Goal: Task Accomplishment & Management: Complete application form

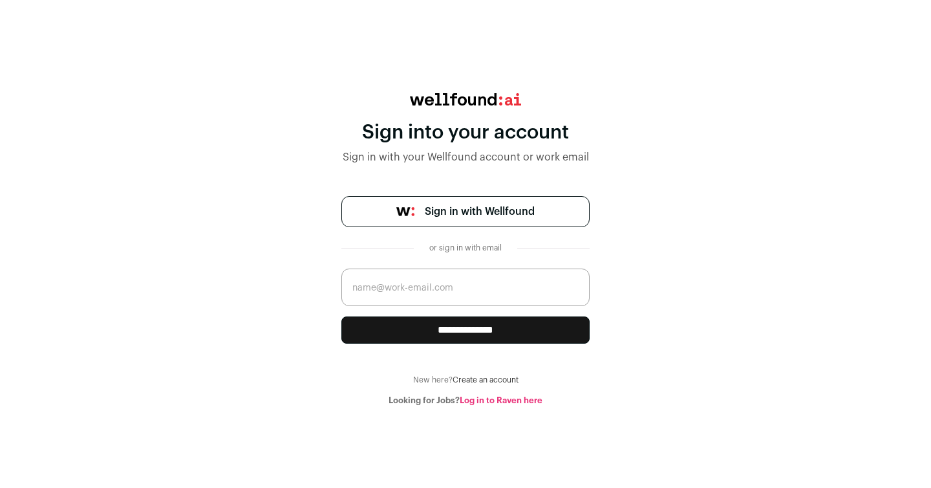
click at [440, 289] on input "email" at bounding box center [465, 287] width 248 height 38
type input "laurenc@letsdevise.co"
click at [453, 329] on input "**********" at bounding box center [465, 329] width 248 height 27
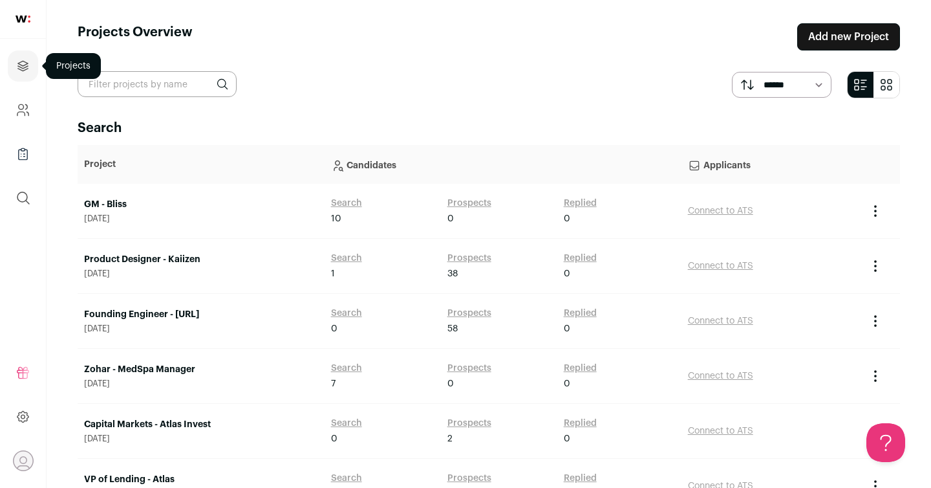
click at [17, 58] on icon "Projects" at bounding box center [23, 66] width 15 height 16
click at [861, 39] on link "Add new Project" at bounding box center [848, 36] width 103 height 27
click at [845, 28] on link "Add new Project" at bounding box center [848, 36] width 103 height 27
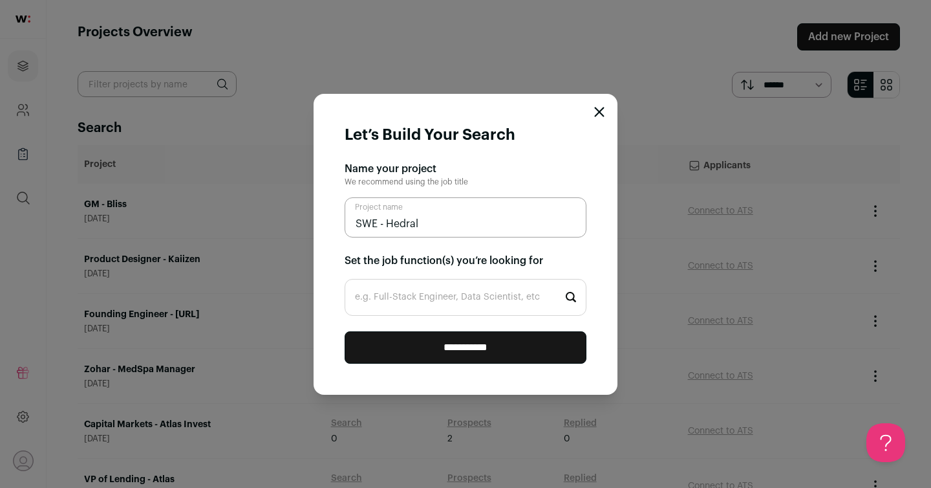
type input "SWE - Hedral"
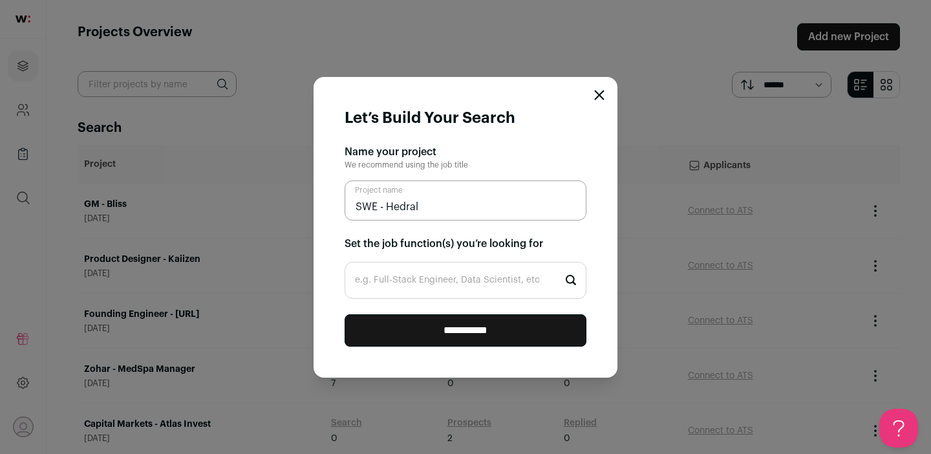
click at [378, 277] on input "e.g. Full-Stack Engineer, Data Scientist, etc" at bounding box center [466, 280] width 242 height 37
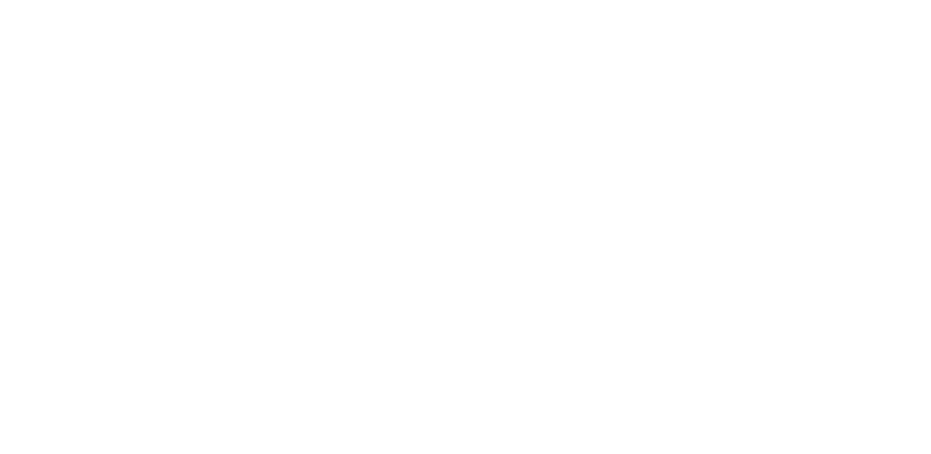
type input "Softwa"
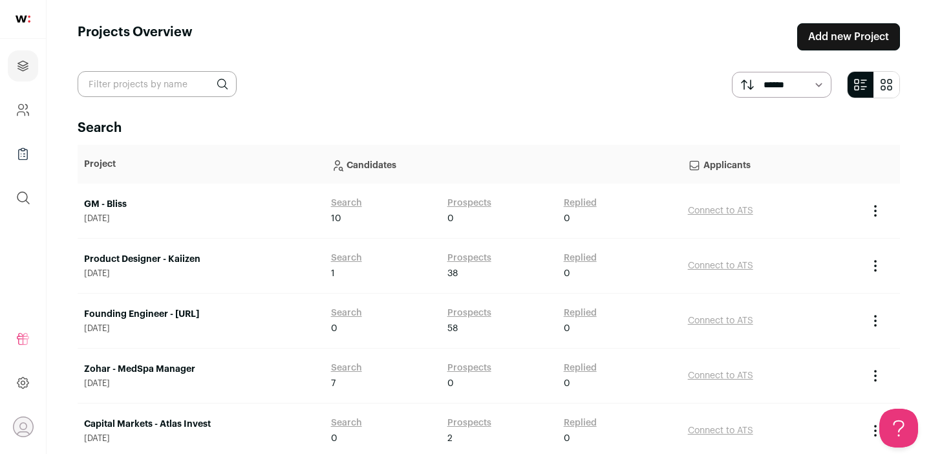
click at [855, 38] on link "Add new Project" at bounding box center [848, 36] width 103 height 27
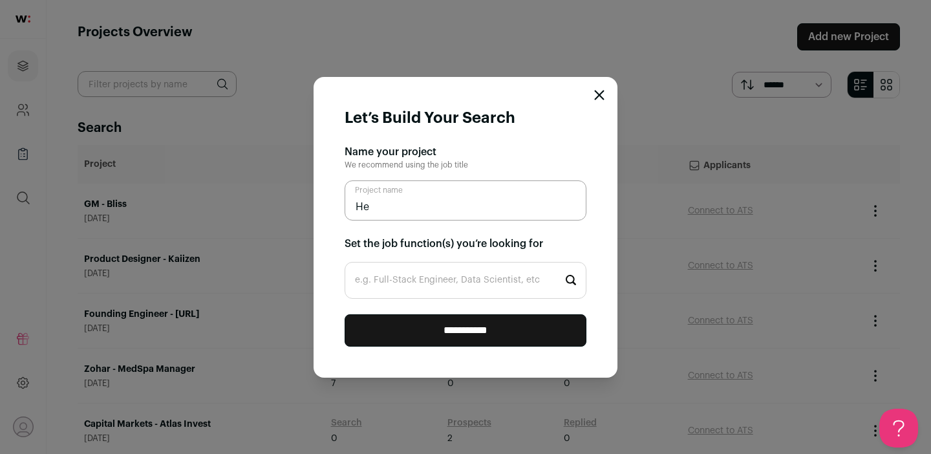
type input "H"
type input "SWE - Hedral"
click at [471, 284] on input "e.g. Full-Stack Engineer, Data Scientist, etc" at bounding box center [466, 280] width 242 height 37
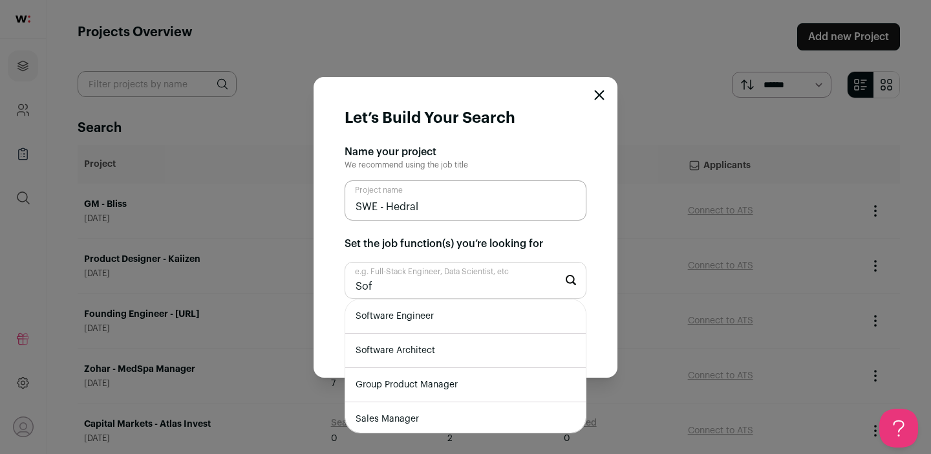
type input "Sof"
click at [417, 319] on li "Software Engineer" at bounding box center [465, 316] width 241 height 34
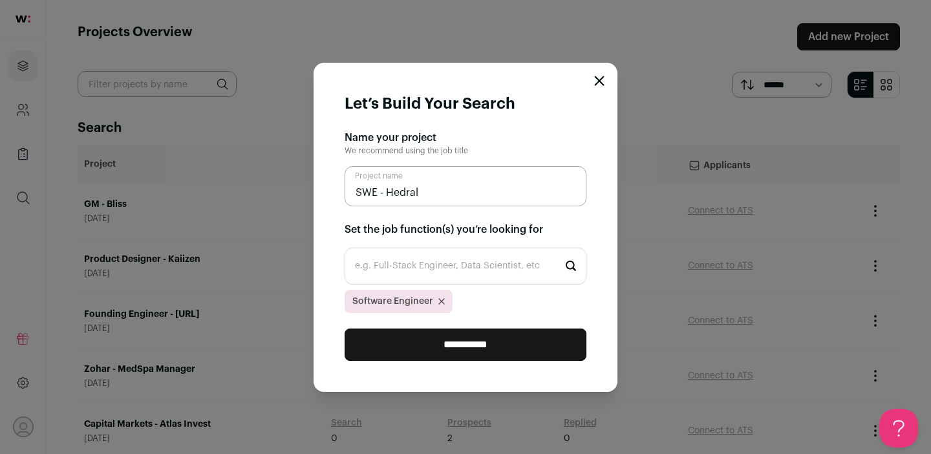
click at [430, 347] on input "**********" at bounding box center [466, 344] width 242 height 32
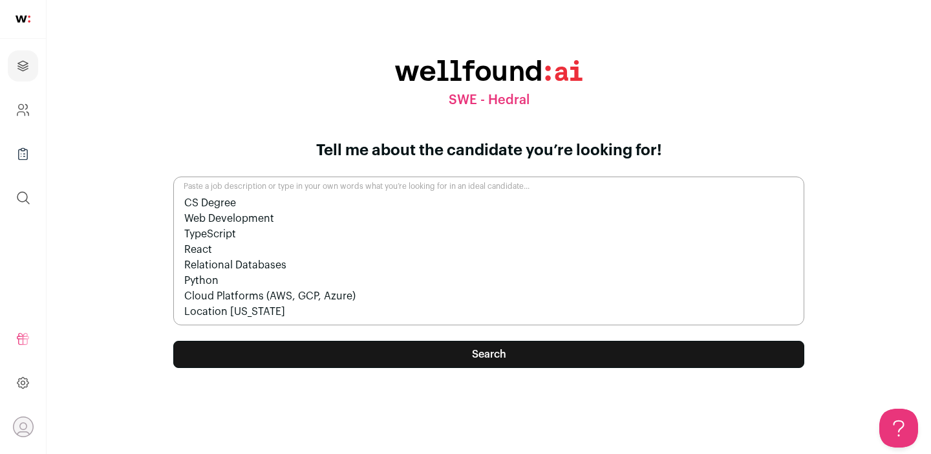
type textarea "CS Degree Web Development TypeScript React Relational Databases Python Cloud Pl…"
click at [501, 354] on button "Search" at bounding box center [488, 354] width 631 height 27
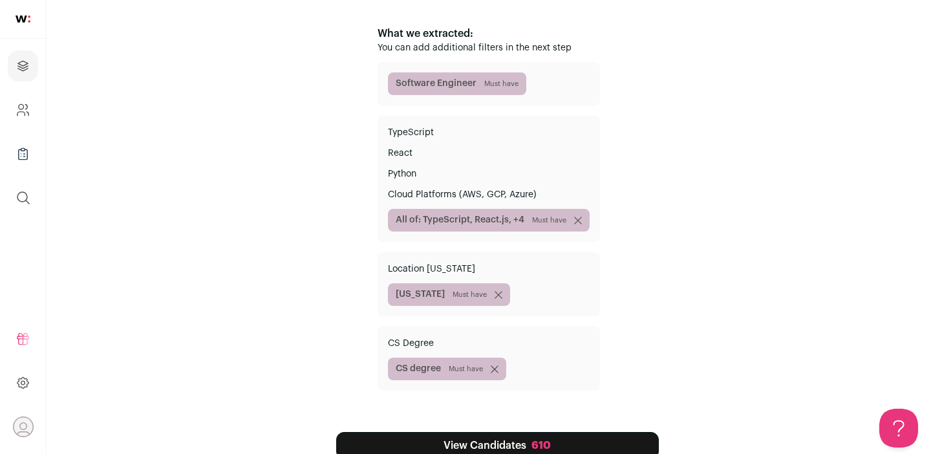
scroll to position [155, 0]
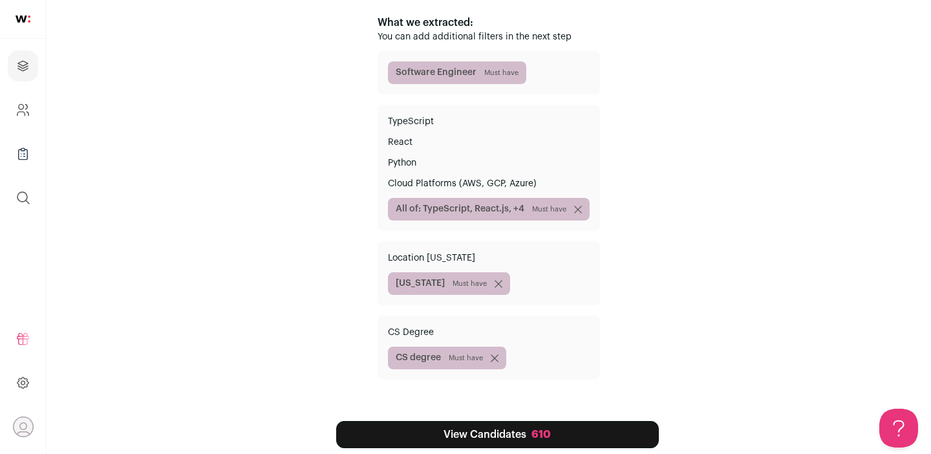
click at [532, 438] on div "610" at bounding box center [540, 435] width 19 height 16
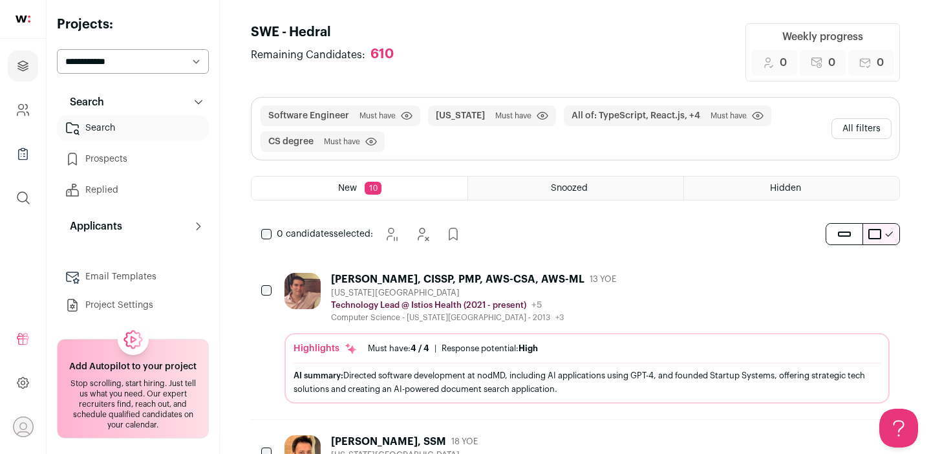
click at [859, 128] on button "All filters" at bounding box center [861, 128] width 60 height 21
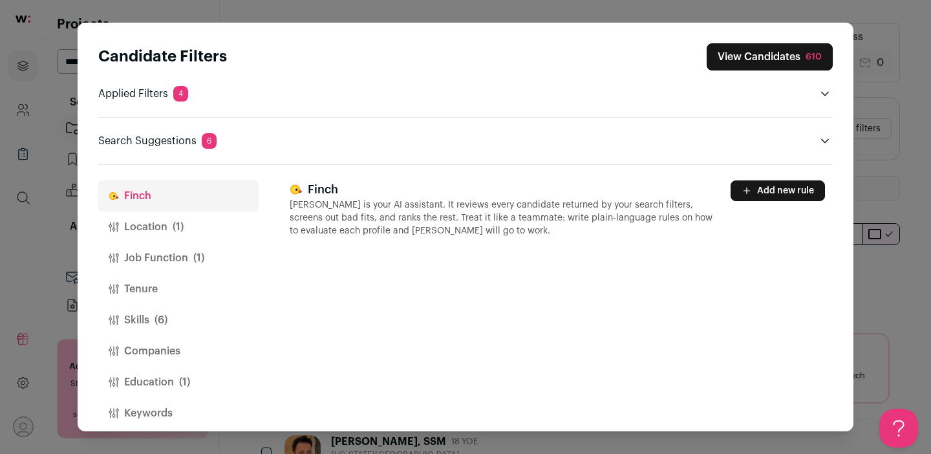
click at [136, 230] on button "Location (1)" at bounding box center [178, 226] width 160 height 31
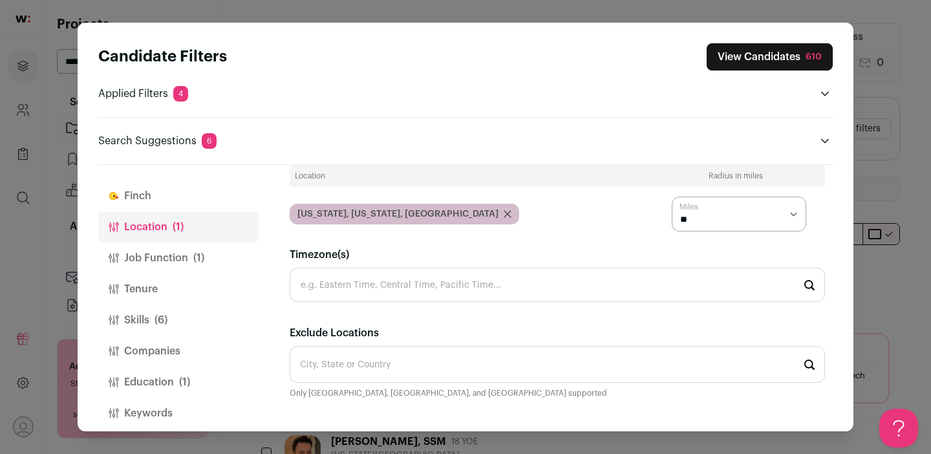
click at [162, 255] on button "Job Function (1)" at bounding box center [178, 257] width 160 height 31
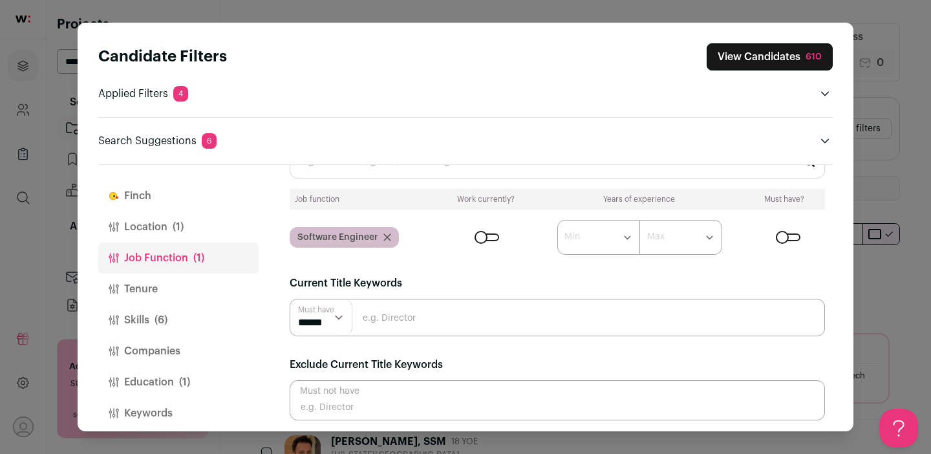
scroll to position [61, 0]
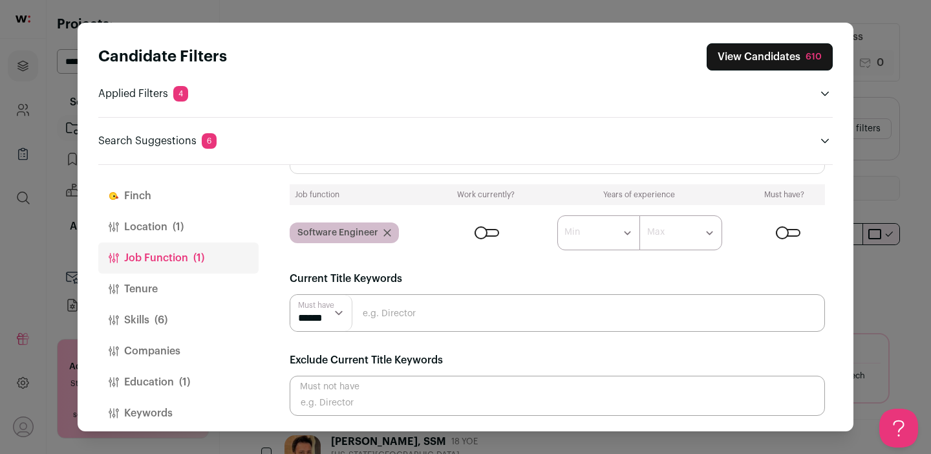
click at [440, 312] on input "Close modal via background" at bounding box center [557, 313] width 535 height 38
type input "F"
click at [344, 311] on select "****** ******" at bounding box center [321, 313] width 62 height 36
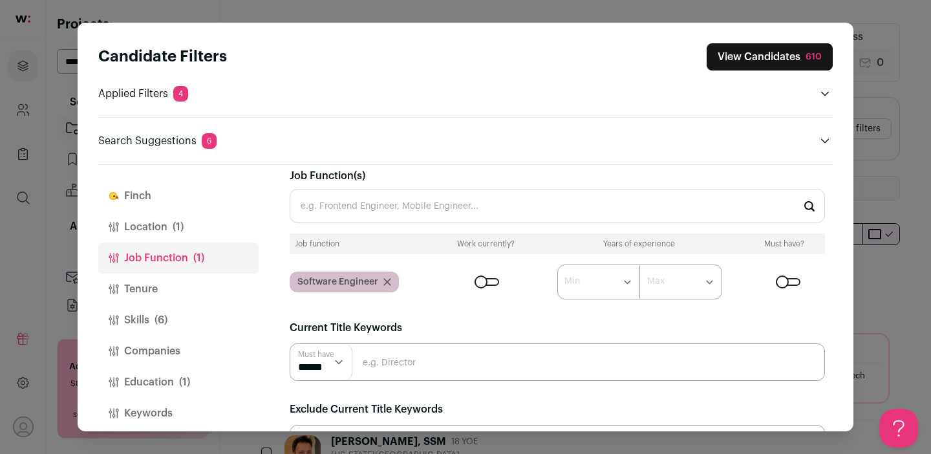
scroll to position [0, 0]
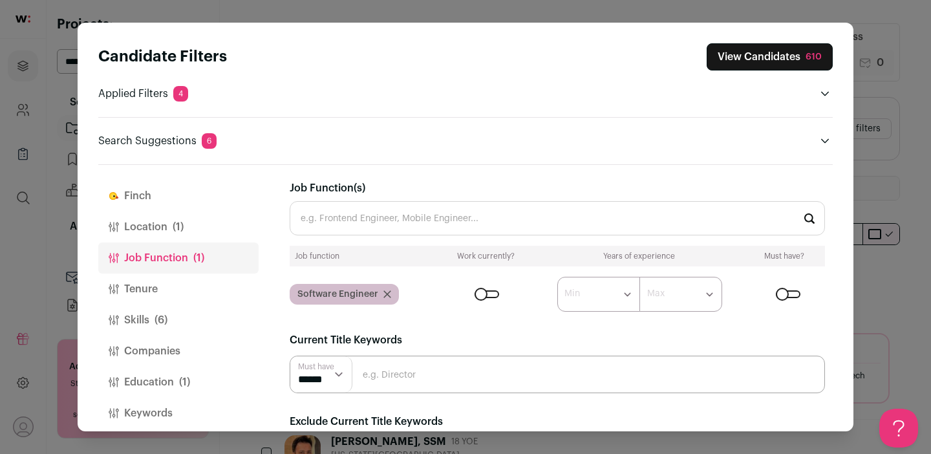
click at [386, 211] on input "Job Function(s)" at bounding box center [557, 218] width 535 height 34
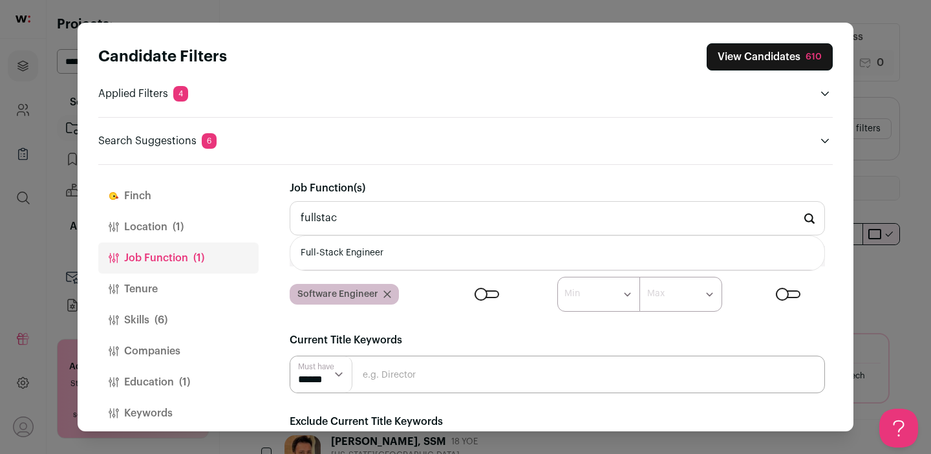
click at [319, 259] on li "Full-Stack Engineer" at bounding box center [557, 253] width 534 height 34
type input "Full-Stack Engineer"
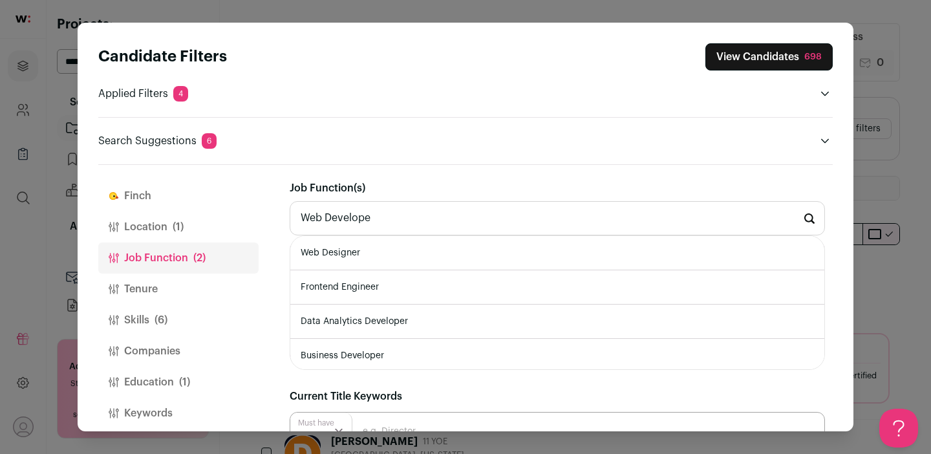
type input "Web Developer"
drag, startPoint x: 383, startPoint y: 222, endPoint x: 263, endPoint y: 213, distance: 120.0
click at [263, 213] on div "[PERSON_NAME] Location (1) Job Function (2) Tenure Skills (6) Companies Educati…" at bounding box center [465, 298] width 734 height 266
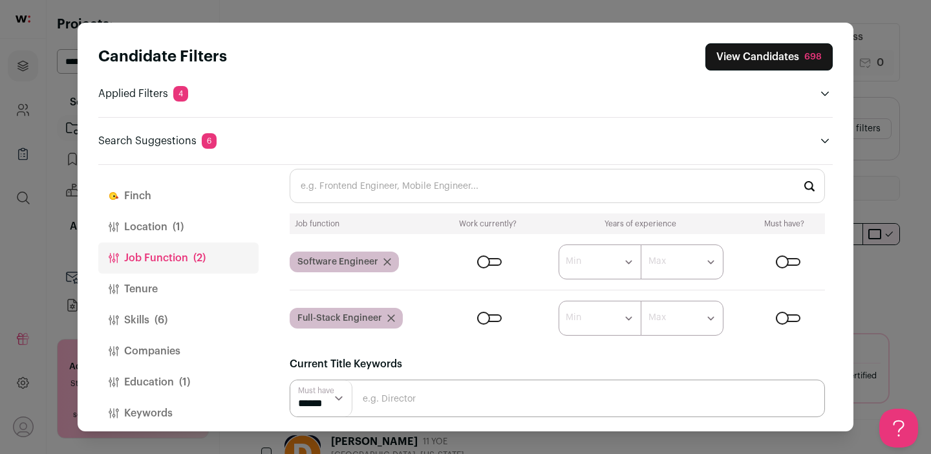
scroll to position [28, 0]
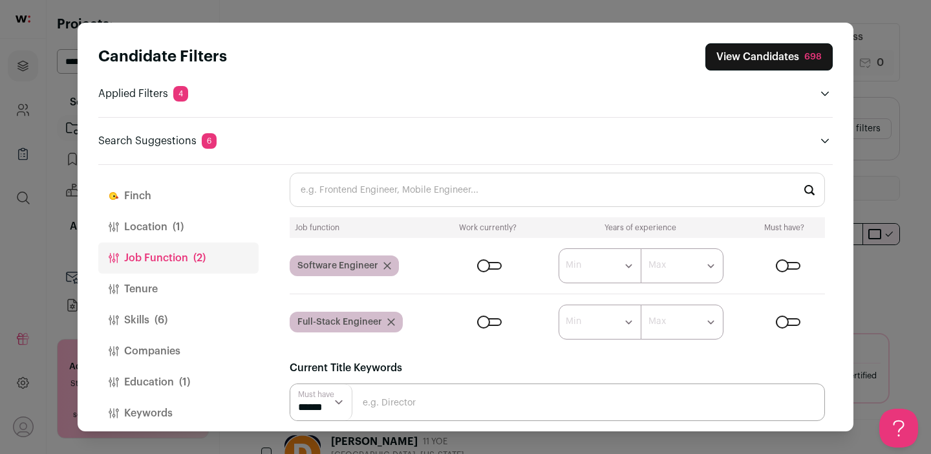
click at [160, 290] on button "Tenure" at bounding box center [178, 288] width 160 height 31
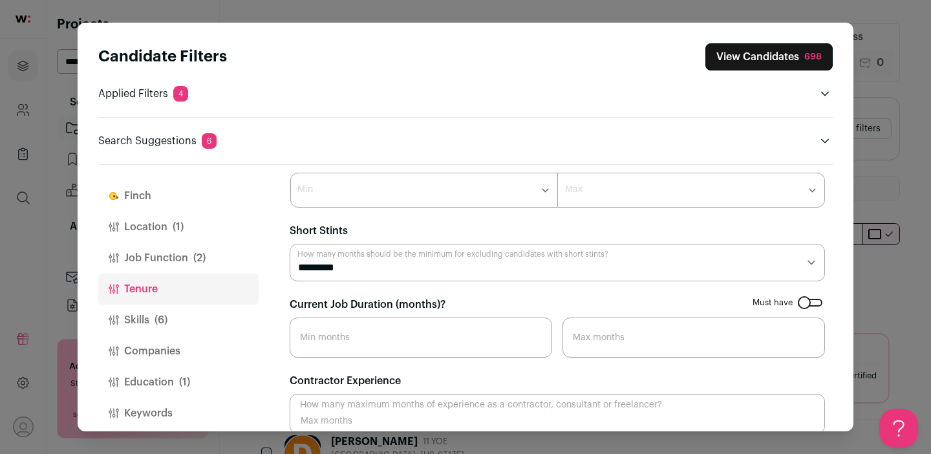
scroll to position [0, 0]
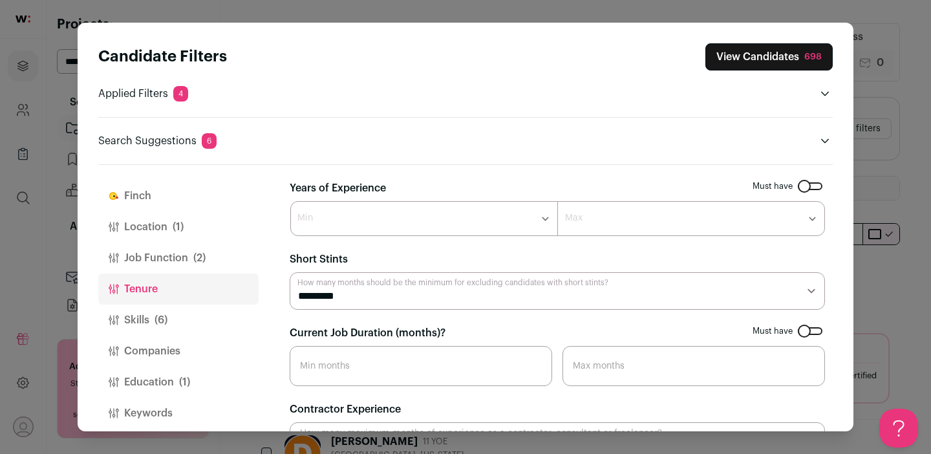
click at [542, 219] on select "******* ****** ******* ******* ******* ******* ******* ******* ******* ******* …" at bounding box center [424, 218] width 268 height 35
select select "*"
click at [643, 225] on select "******* ****** ******* ******* ******* ******* ******* ******* ******* ******* …" at bounding box center [691, 218] width 268 height 35
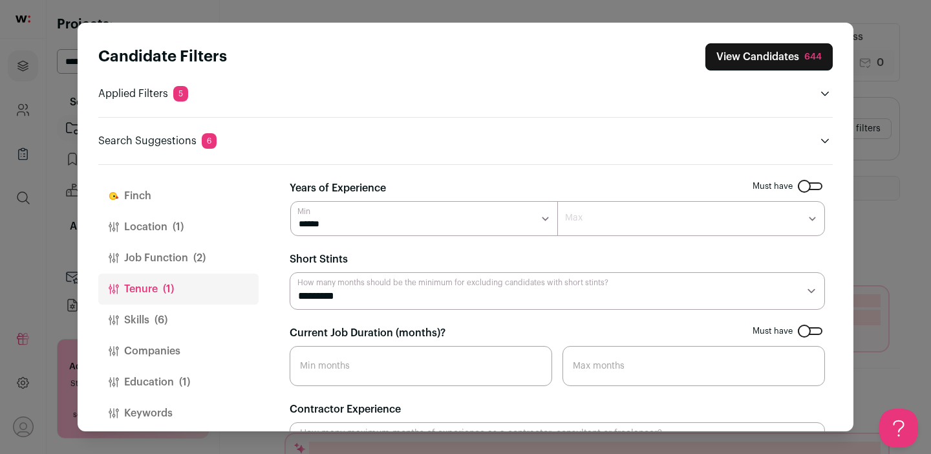
click at [639, 225] on select "******* ******* ******* ******* ******* ******* ******* ******* ******** ******…" at bounding box center [691, 218] width 268 height 35
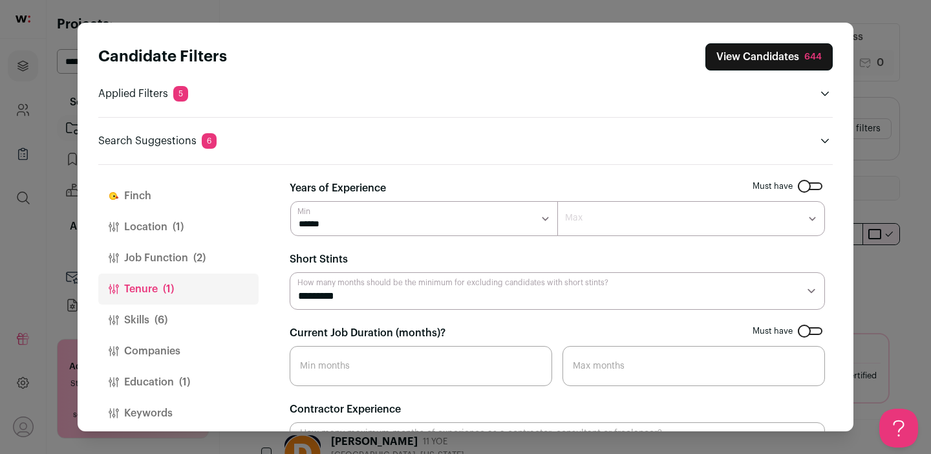
select select "*"
click at [151, 325] on button "Skills (6)" at bounding box center [178, 320] width 160 height 31
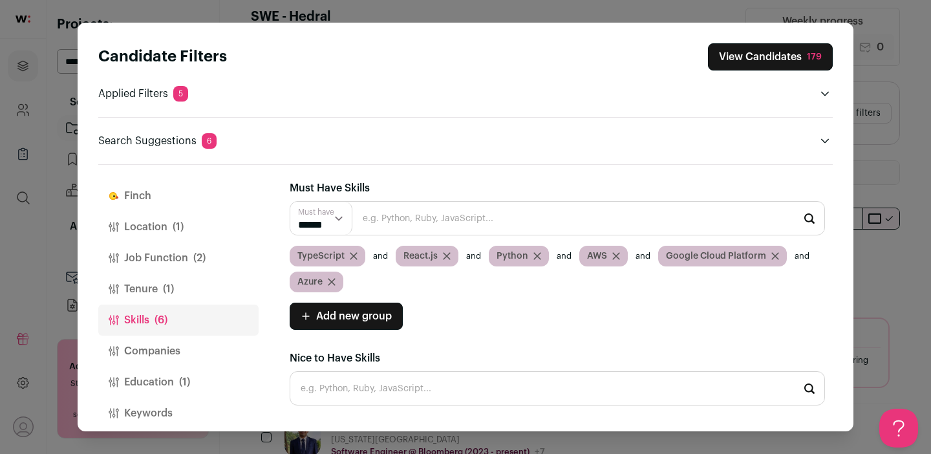
scroll to position [16, 0]
click at [151, 351] on button "Companies" at bounding box center [178, 351] width 160 height 31
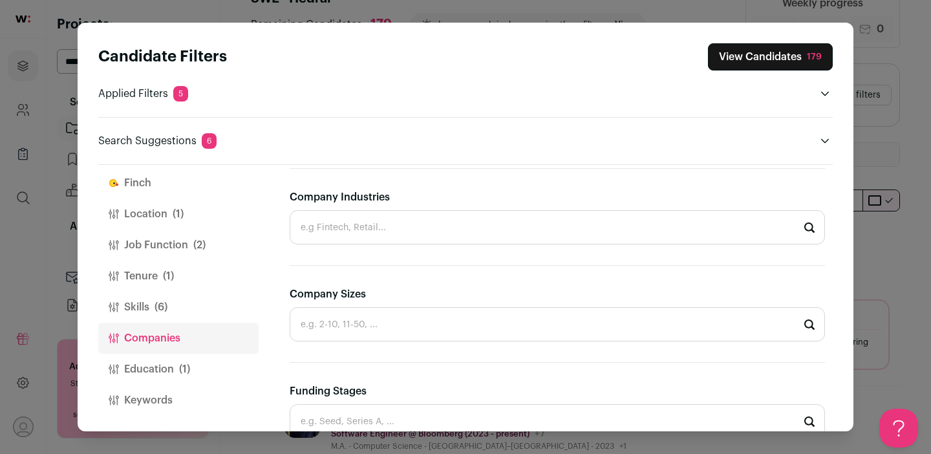
scroll to position [38, 0]
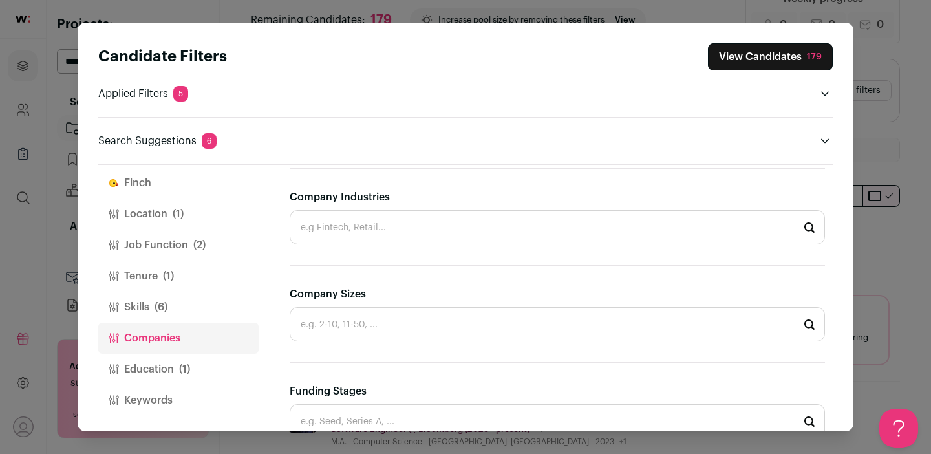
click at [170, 366] on button "Education (1)" at bounding box center [178, 369] width 160 height 31
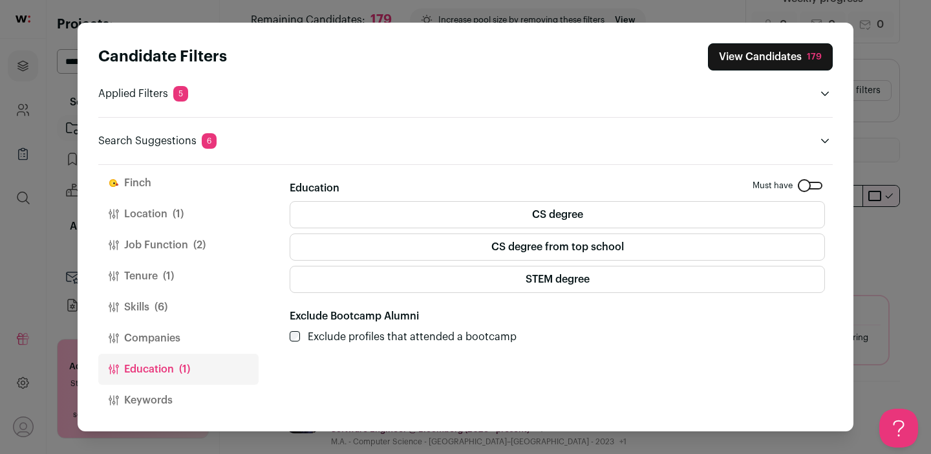
scroll to position [0, 0]
click at [153, 400] on button "Keywords" at bounding box center [178, 400] width 160 height 31
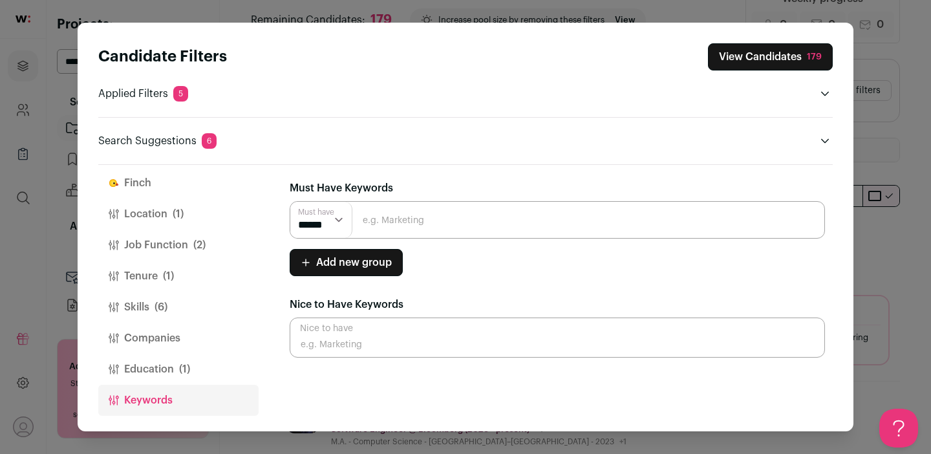
click at [142, 369] on button "Education (1)" at bounding box center [178, 369] width 160 height 31
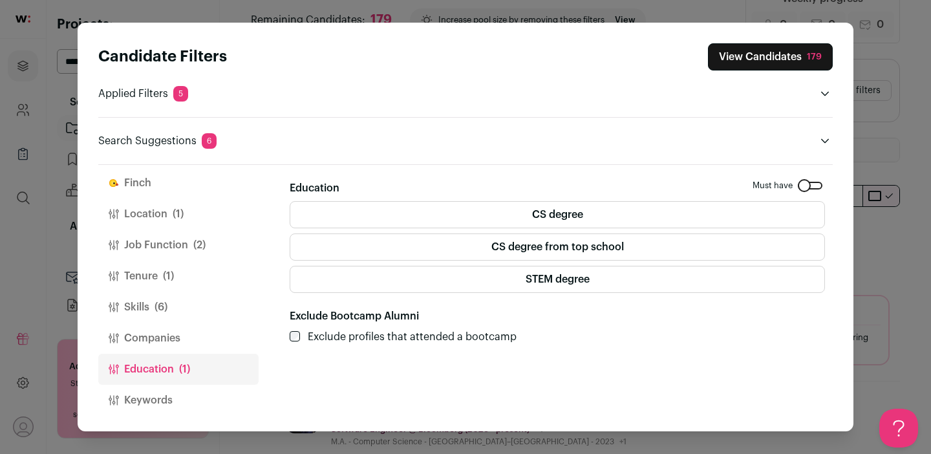
click at [583, 246] on label "CS degree from top school" at bounding box center [557, 246] width 535 height 27
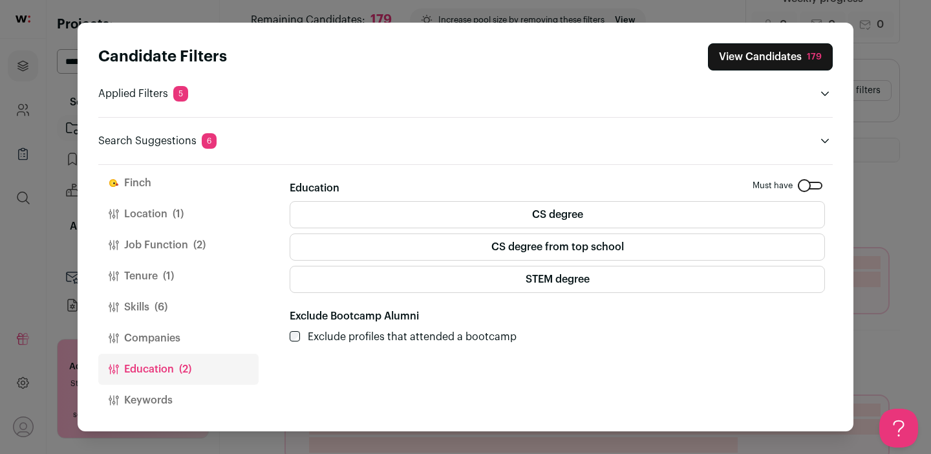
click at [594, 213] on label "CS degree" at bounding box center [557, 214] width 535 height 27
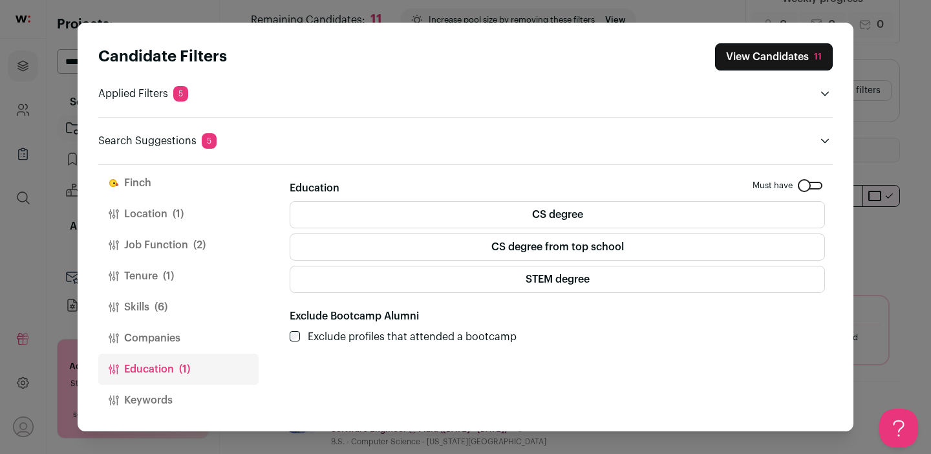
click at [769, 62] on button "View Candidates 11" at bounding box center [774, 56] width 118 height 27
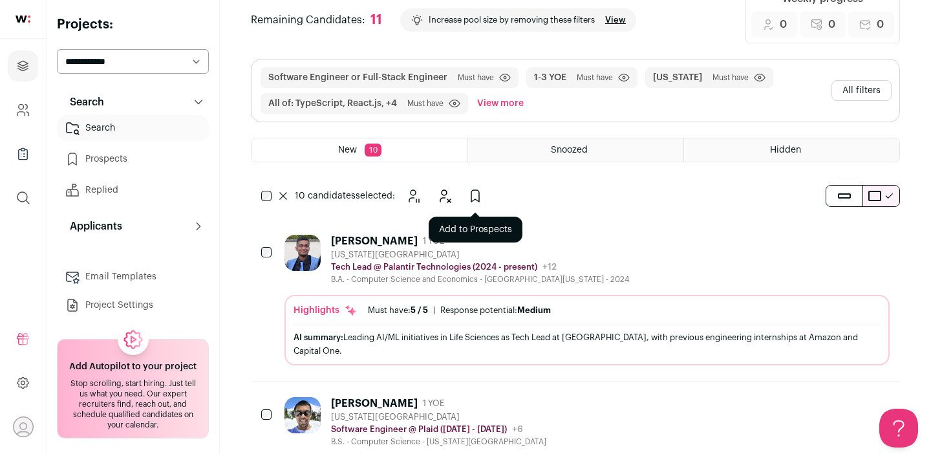
click at [469, 201] on icon "Add to Prospects" at bounding box center [475, 196] width 16 height 16
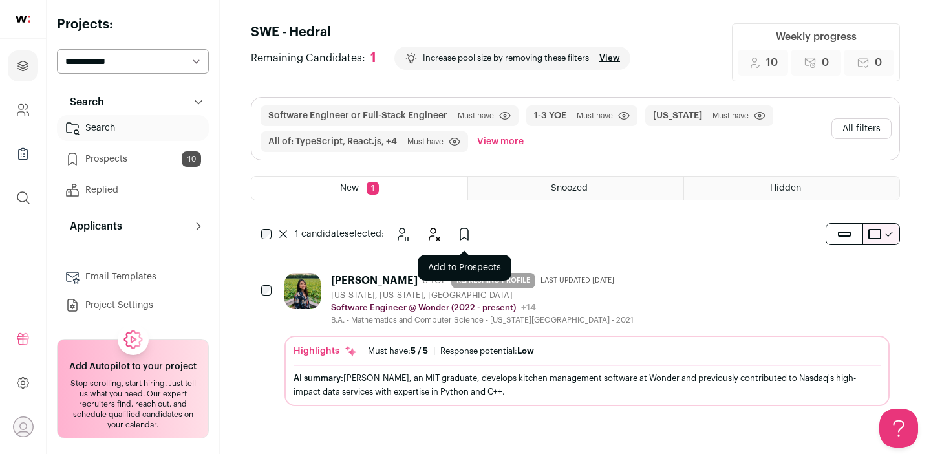
click at [462, 238] on icon "Add to Prospects" at bounding box center [464, 234] width 16 height 16
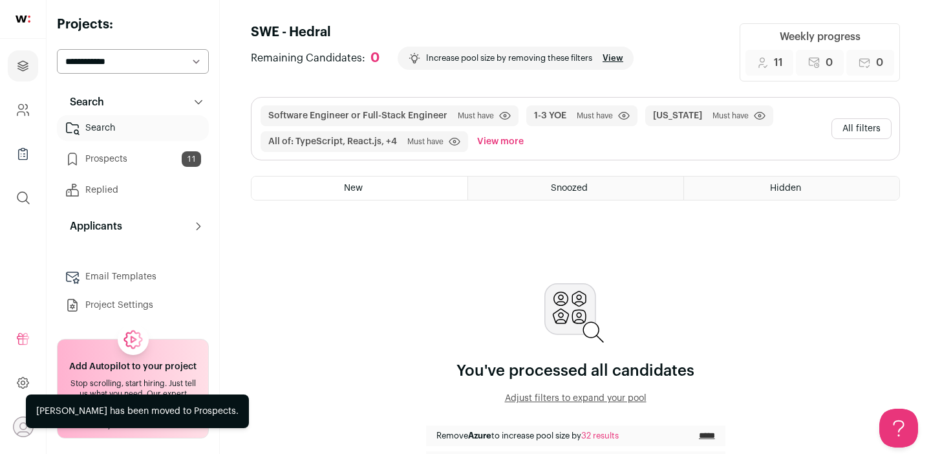
click at [145, 159] on link "Prospects 11" at bounding box center [133, 159] width 152 height 26
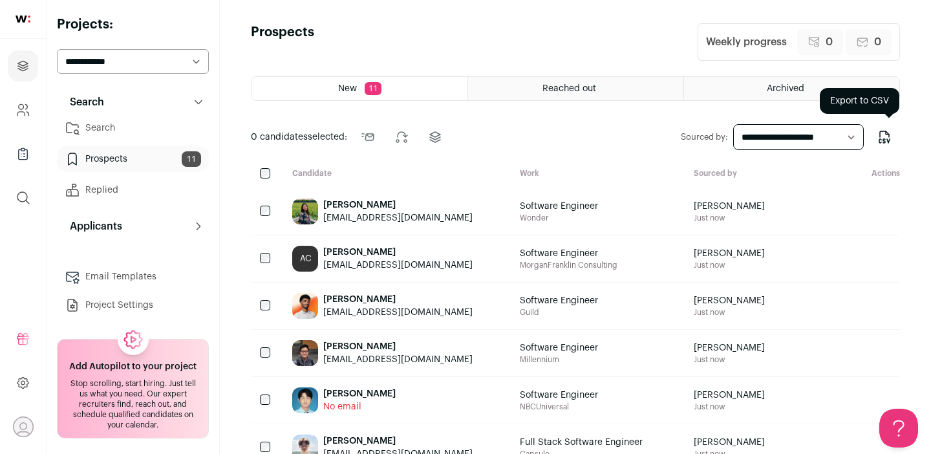
click at [883, 140] on icon "Export to CSV" at bounding box center [884, 141] width 2 height 4
click at [125, 151] on link "Prospects 11" at bounding box center [133, 159] width 152 height 26
click at [100, 159] on link "Prospects 11" at bounding box center [133, 159] width 152 height 26
click at [106, 156] on link "Prospects 11" at bounding box center [133, 159] width 152 height 26
click at [134, 147] on link "Prospects 11" at bounding box center [133, 159] width 152 height 26
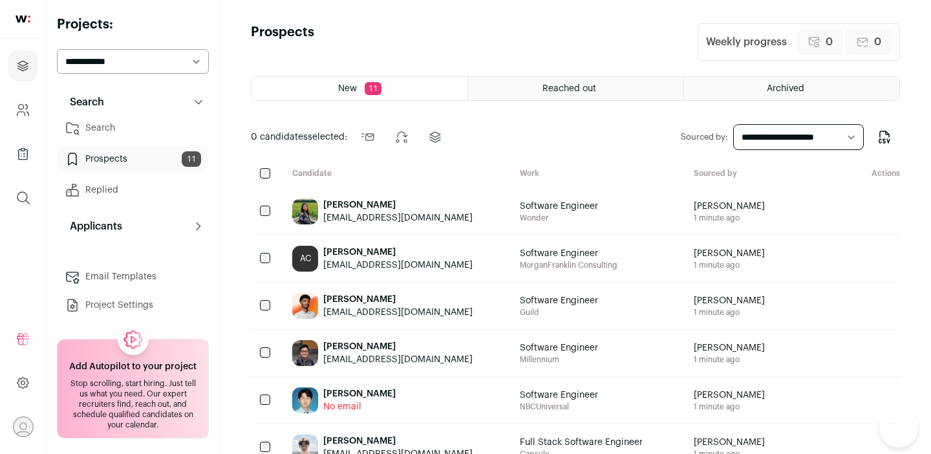
click at [125, 160] on link "Prospects 11" at bounding box center [133, 159] width 152 height 26
click at [115, 159] on link "Prospects 11" at bounding box center [133, 159] width 152 height 26
click at [26, 66] on icon "Projects" at bounding box center [23, 66] width 10 height 10
click at [124, 162] on link "Prospects 11" at bounding box center [133, 159] width 152 height 26
click at [123, 160] on link "Prospects 11" at bounding box center [133, 159] width 152 height 26
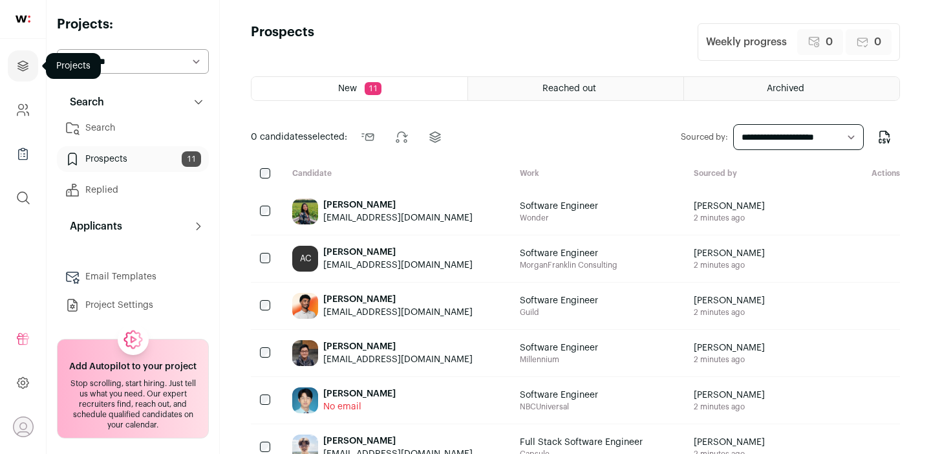
click at [25, 67] on icon "Projects" at bounding box center [23, 66] width 15 height 16
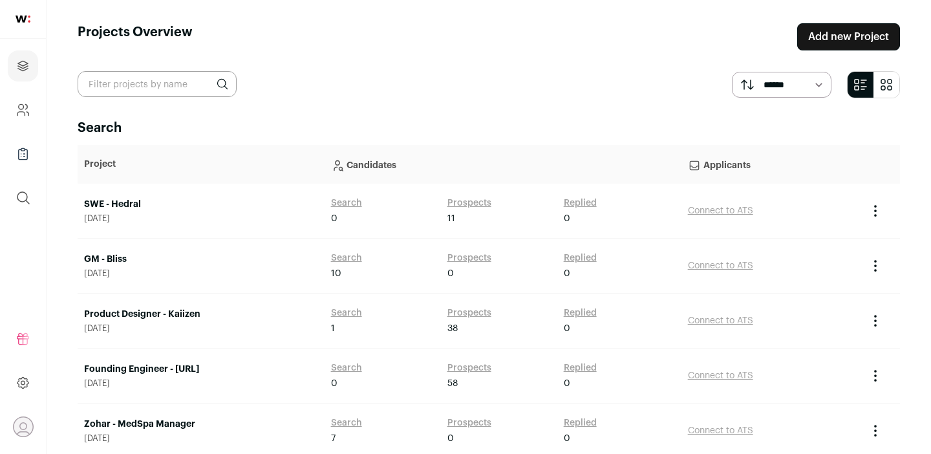
click at [123, 202] on link "SWE - Hedral" at bounding box center [201, 204] width 234 height 13
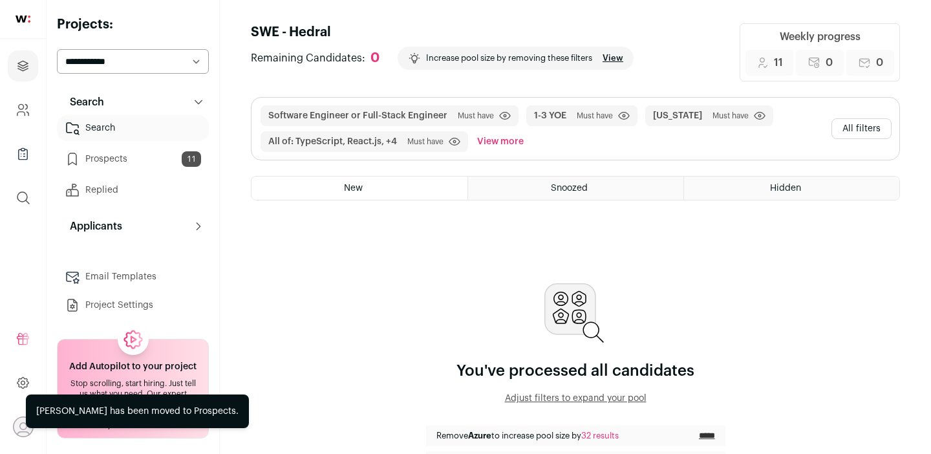
click at [863, 129] on button "All filters" at bounding box center [861, 128] width 60 height 21
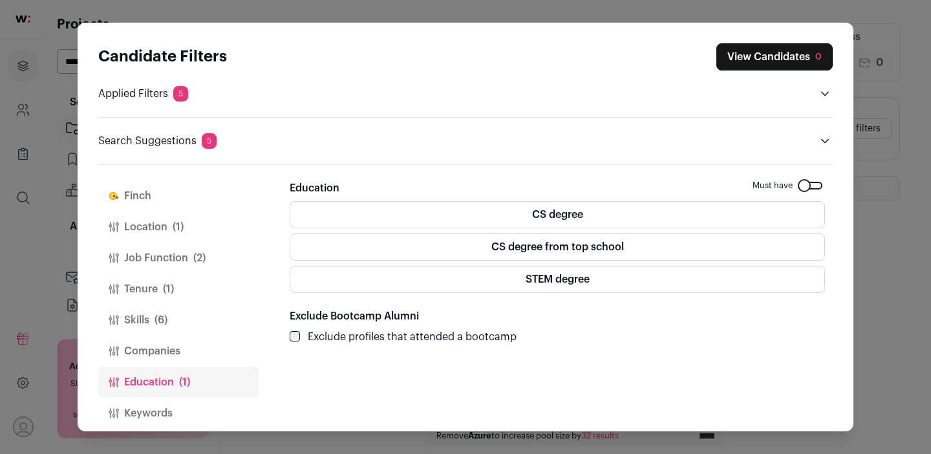
click at [574, 221] on label "CS degree" at bounding box center [557, 214] width 535 height 27
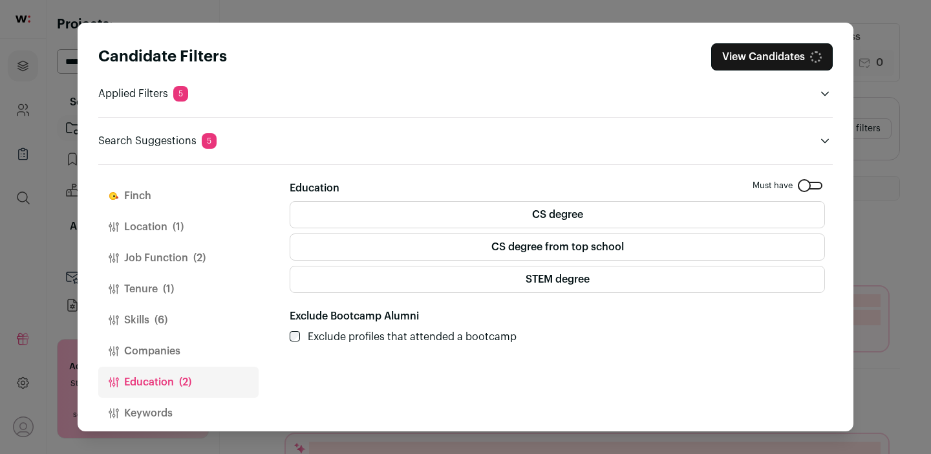
click at [570, 243] on label "CS degree from top school" at bounding box center [557, 246] width 535 height 27
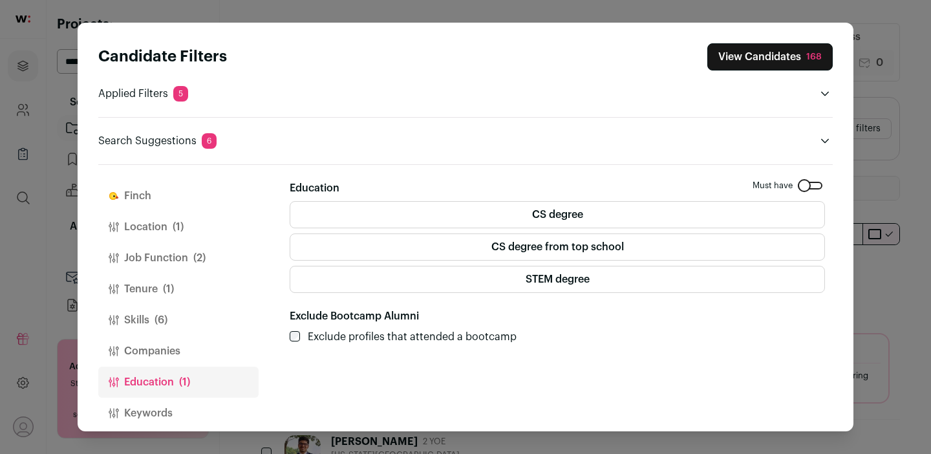
click at [751, 59] on button "View Candidates 168" at bounding box center [769, 56] width 125 height 27
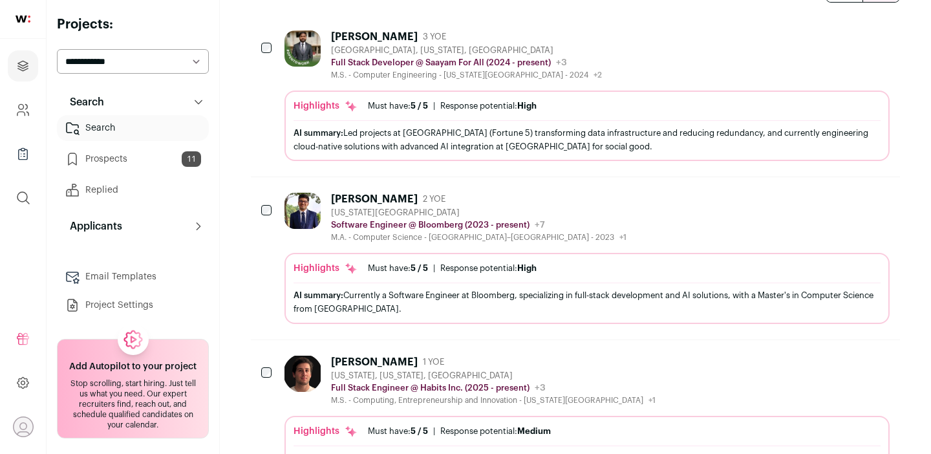
scroll to position [253, 0]
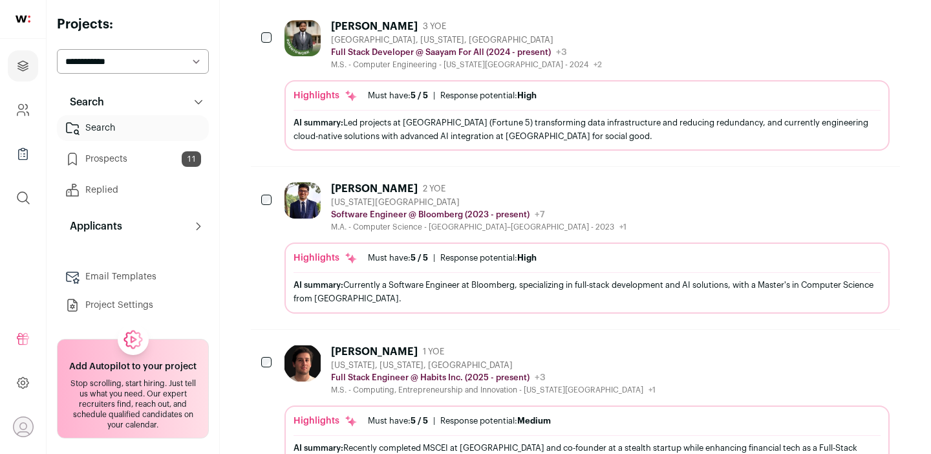
click at [603, 208] on div "[PERSON_NAME] 2 YOE [US_STATE][GEOGRAPHIC_DATA] Software Engineer @ Bloomberg (…" at bounding box center [586, 207] width 605 height 50
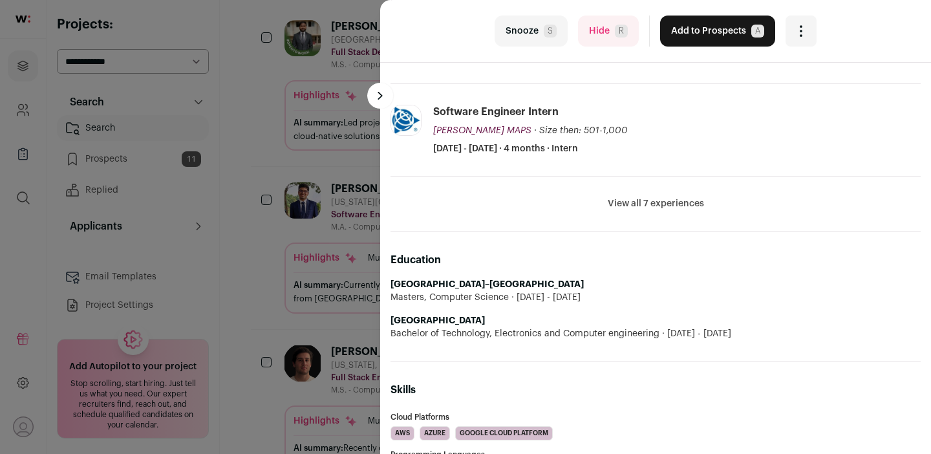
scroll to position [387, 0]
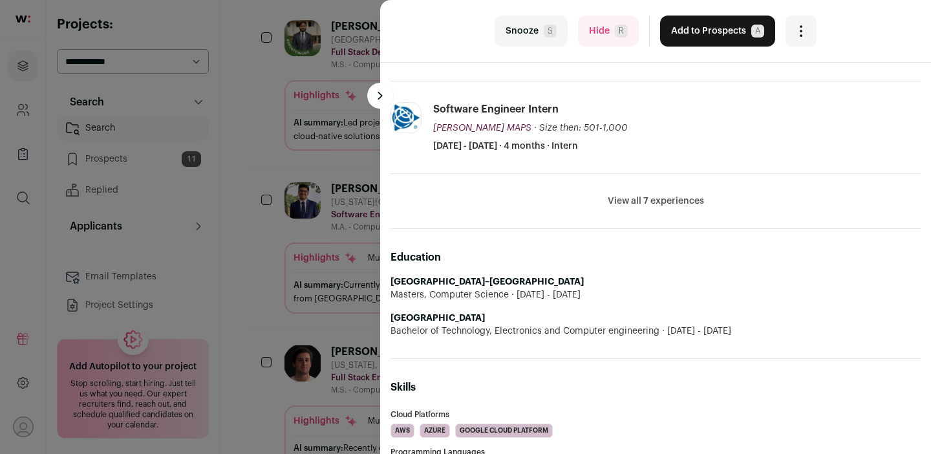
click at [248, 257] on div "last Snooze S Hide R Add to Prospects A Are you sure? [PERSON_NAME] is already …" at bounding box center [465, 227] width 931 height 454
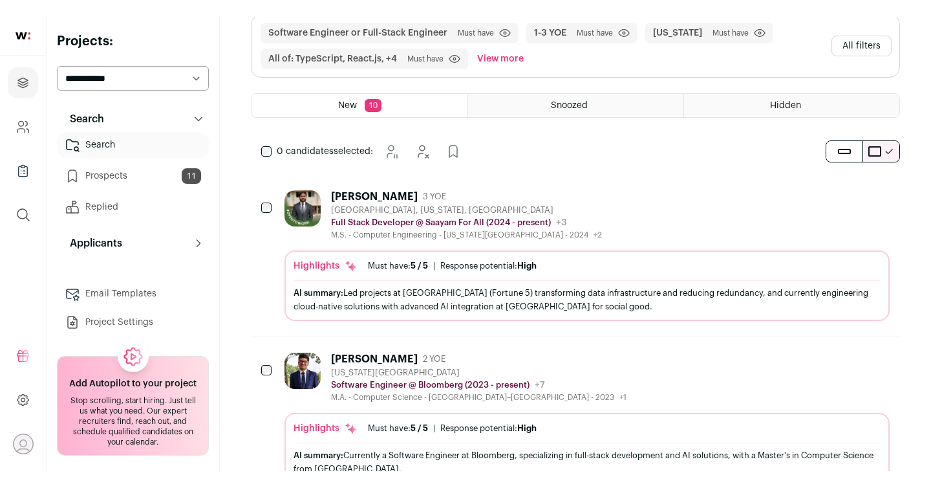
scroll to position [0, 0]
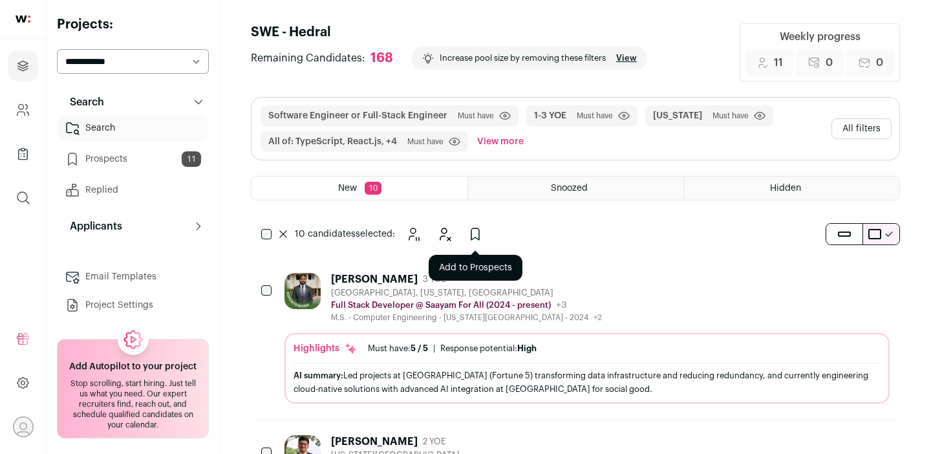
click at [475, 235] on icon "Add to Prospects" at bounding box center [475, 234] width 16 height 16
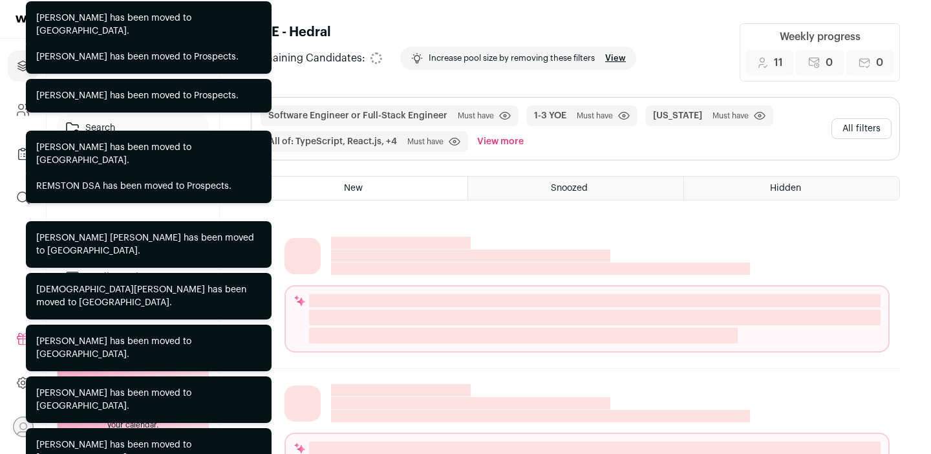
click at [263, 233] on div "[PERSON_NAME] has been moved to [GEOGRAPHIC_DATA]. [PERSON_NAME] has been moved…" at bounding box center [149, 194] width 246 height 478
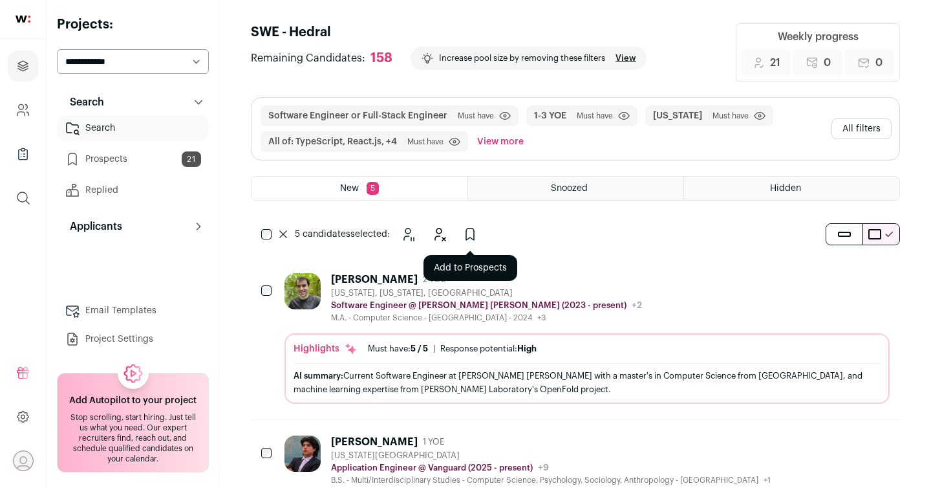
click at [466, 230] on icon "Add to Prospects" at bounding box center [470, 234] width 16 height 16
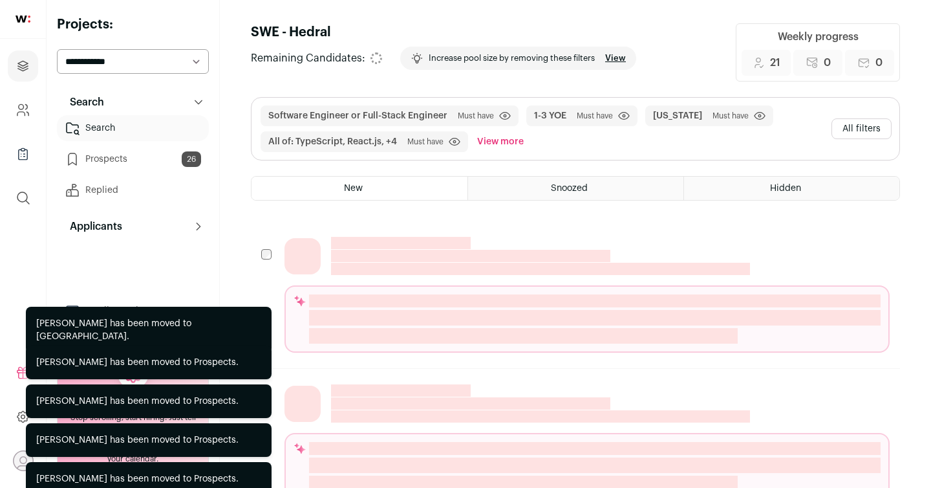
click at [264, 235] on div "Name Headline Location Highlights Candidate Highlight Candidate Custom Highlight" at bounding box center [575, 294] width 649 height 147
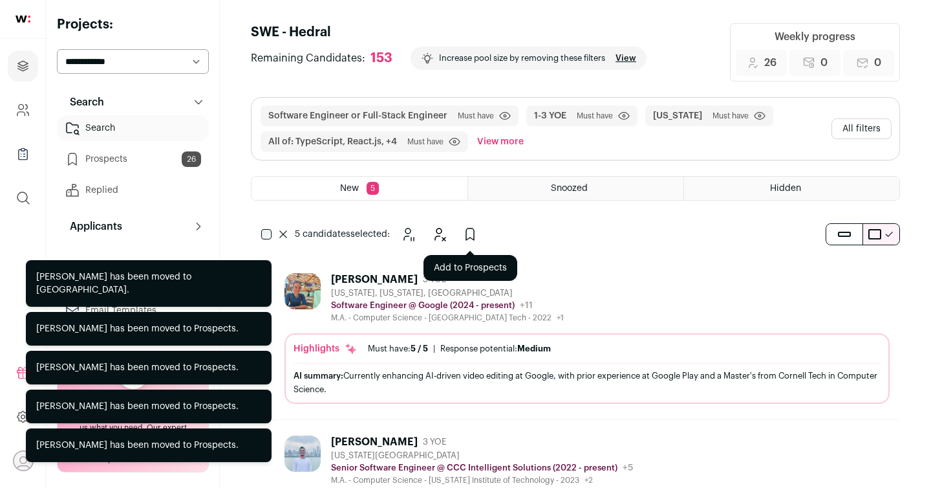
click at [471, 233] on icon "Add to Prospects" at bounding box center [470, 234] width 16 height 16
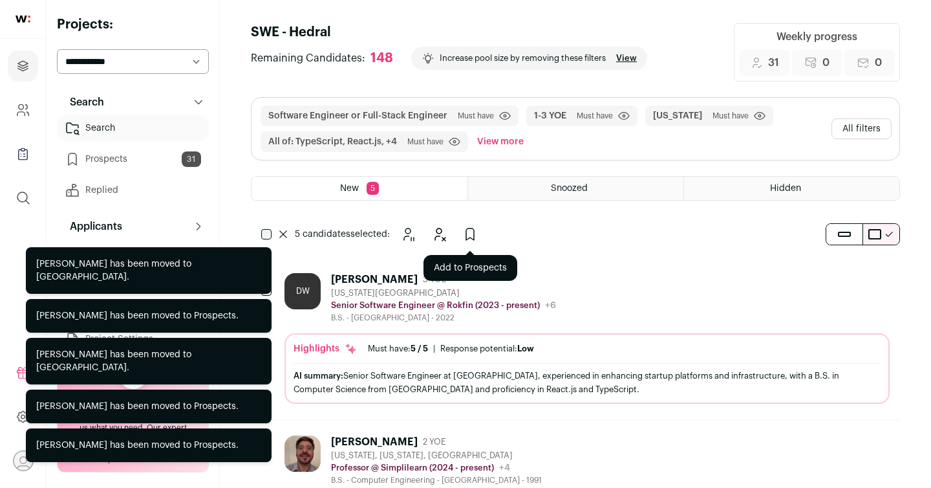
click at [467, 230] on icon "Add to Prospects" at bounding box center [470, 234] width 16 height 16
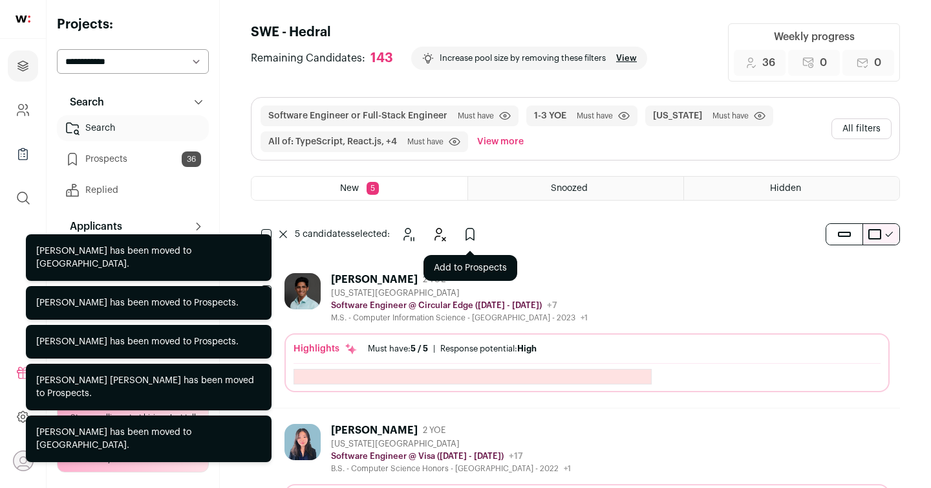
click at [465, 230] on icon "Add to Prospects" at bounding box center [470, 234] width 16 height 16
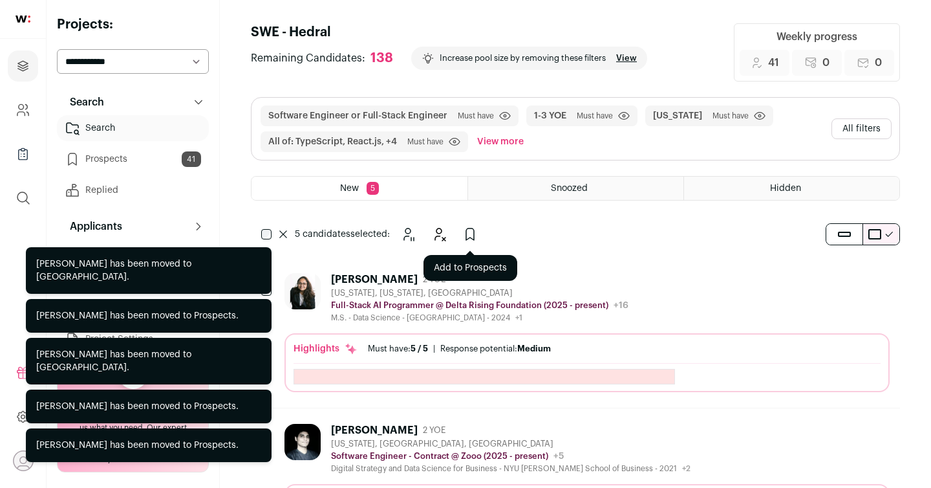
click at [468, 231] on icon "Add to Prospects" at bounding box center [470, 234] width 16 height 16
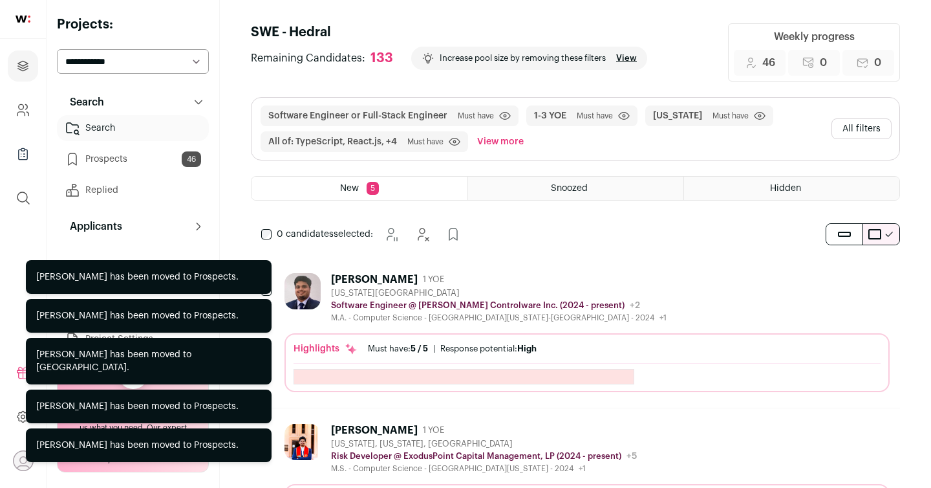
click at [261, 236] on div "0 candidates selected: [GEOGRAPHIC_DATA] Hide Add to Prospects" at bounding box center [364, 234] width 226 height 26
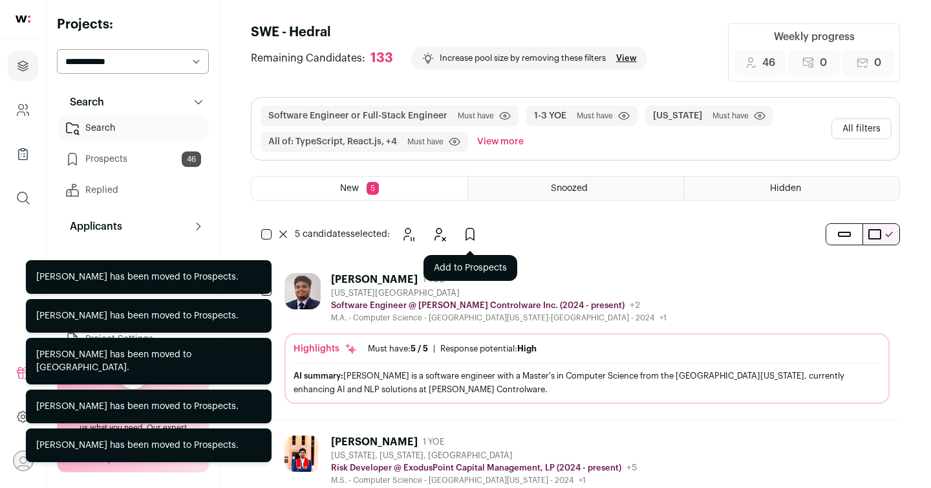
click at [469, 231] on icon "Add to Prospects" at bounding box center [470, 234] width 16 height 16
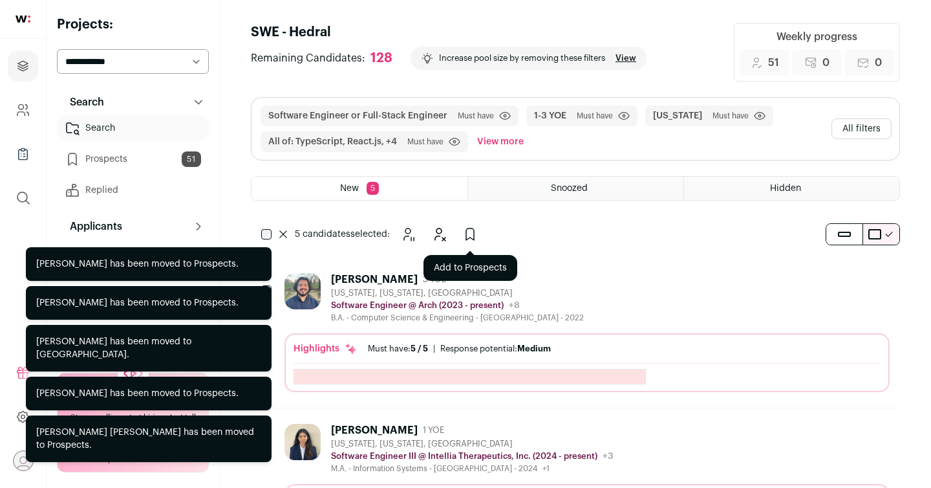
click at [471, 228] on icon "Add to Prospects" at bounding box center [470, 234] width 8 height 12
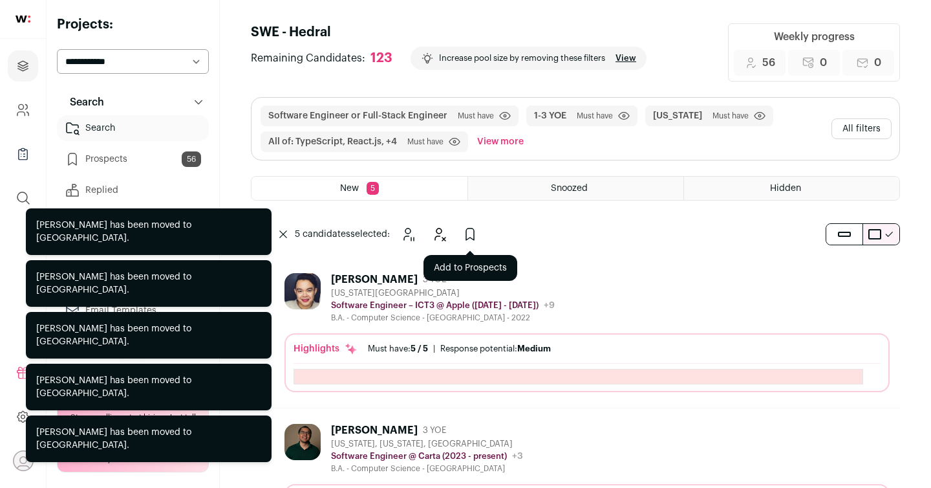
click at [469, 237] on icon "Add to Prospects" at bounding box center [470, 234] width 16 height 16
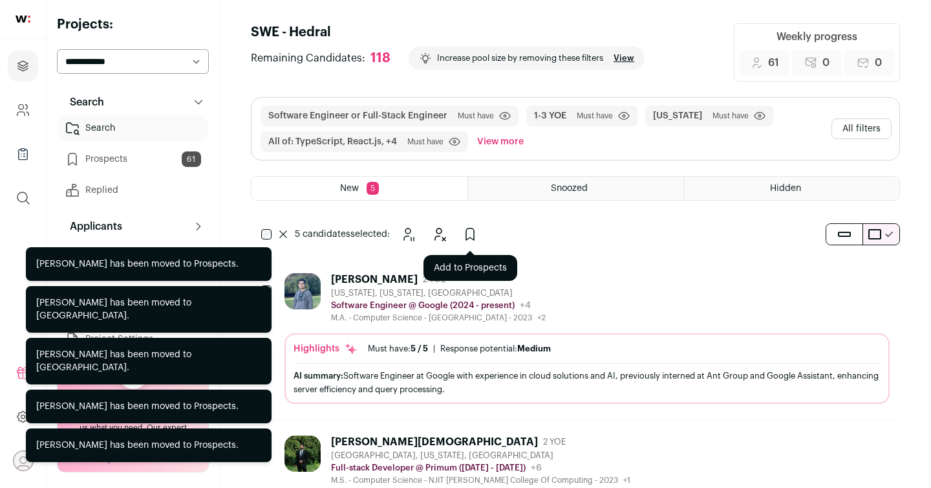
click at [466, 237] on icon "Add to Prospects" at bounding box center [470, 234] width 16 height 16
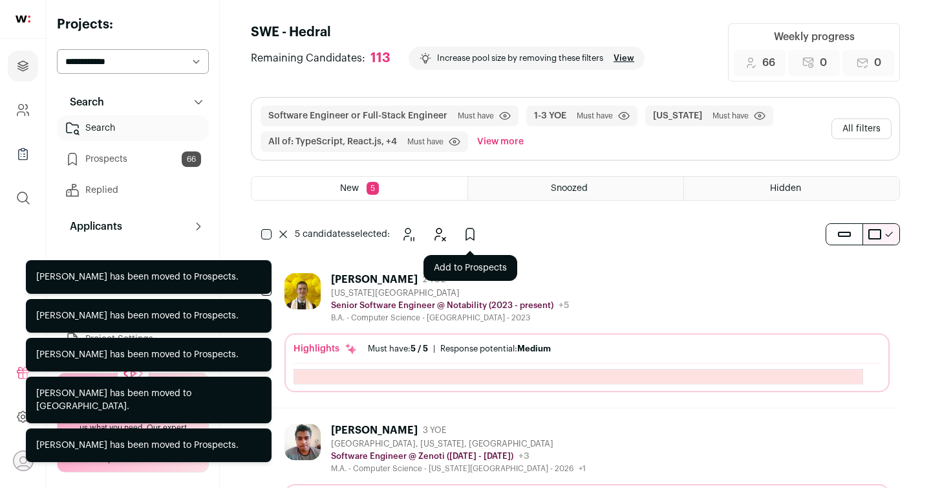
click at [476, 231] on icon "Add to Prospects" at bounding box center [470, 234] width 16 height 16
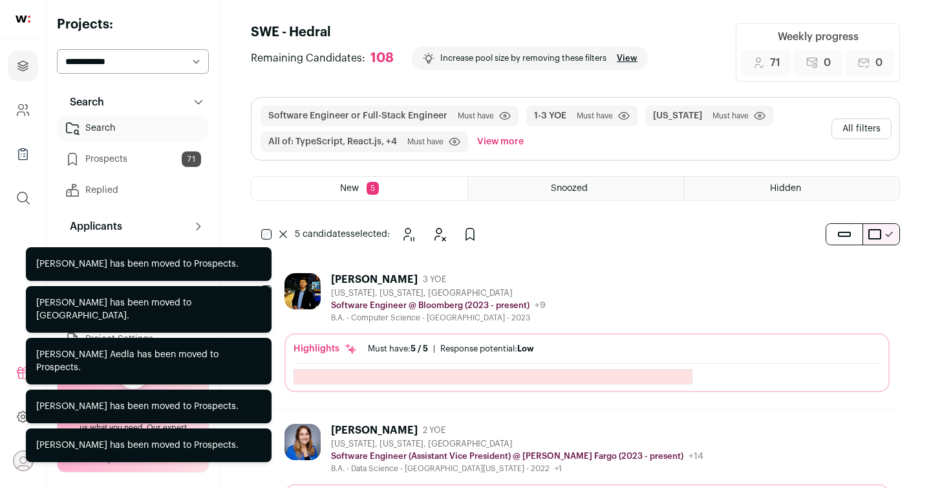
click at [477, 234] on icon "Add to Prospects" at bounding box center [470, 234] width 16 height 16
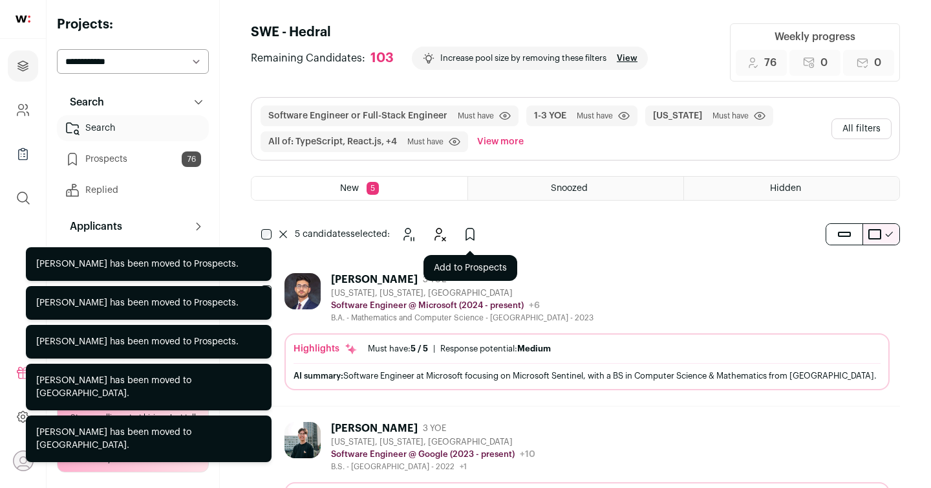
click at [473, 230] on icon "Add to Prospects" at bounding box center [470, 234] width 16 height 16
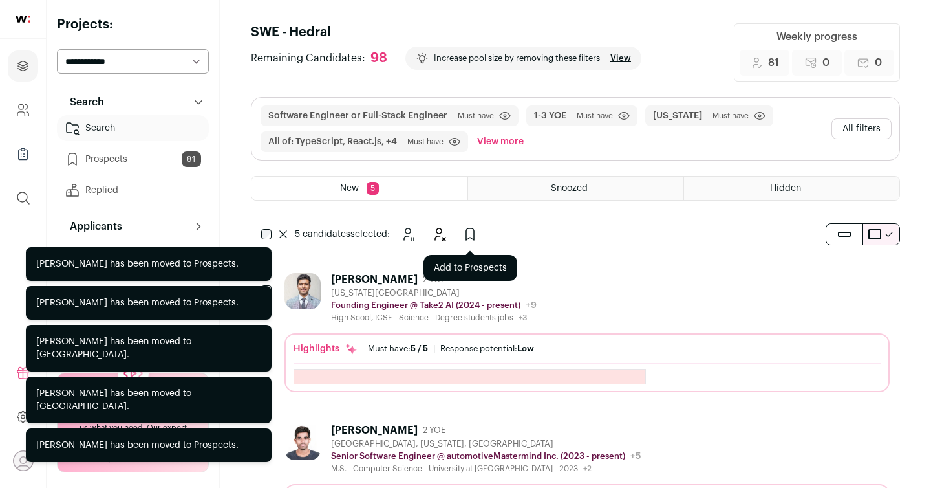
click at [469, 231] on icon "Add to Prospects" at bounding box center [470, 234] width 16 height 16
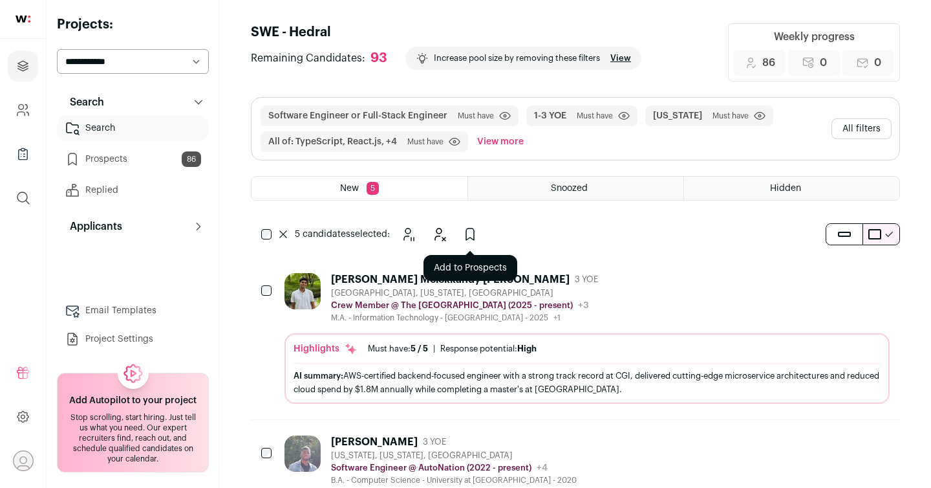
click at [473, 239] on icon "Add to Prospects" at bounding box center [470, 234] width 8 height 12
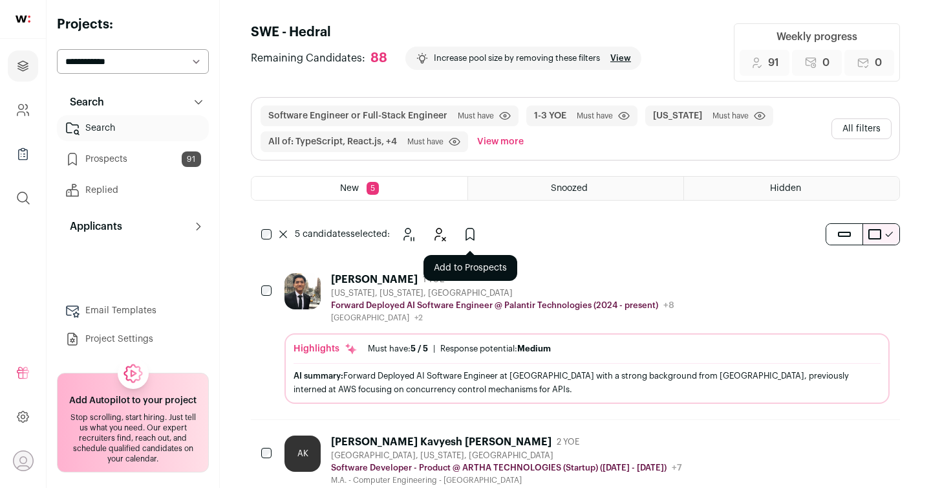
click at [477, 228] on icon "Add to Prospects" at bounding box center [470, 234] width 16 height 16
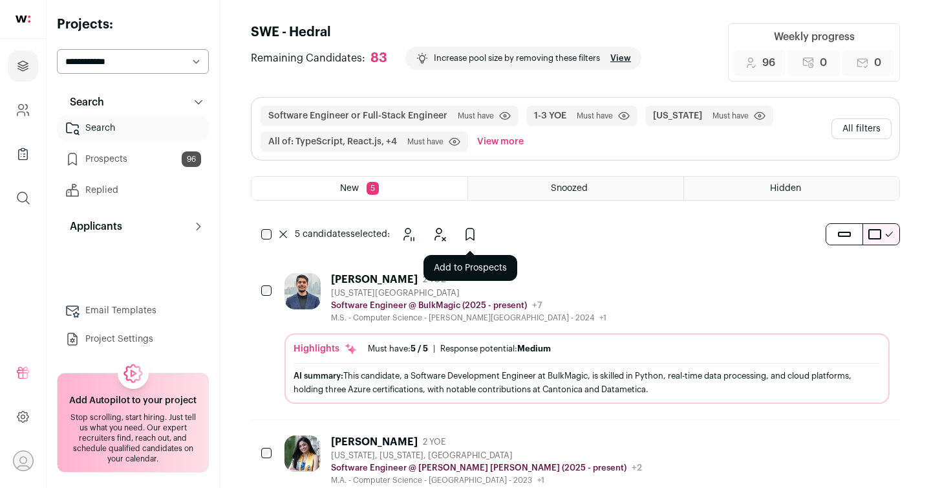
click at [472, 237] on icon "Add to Prospects" at bounding box center [470, 234] width 16 height 16
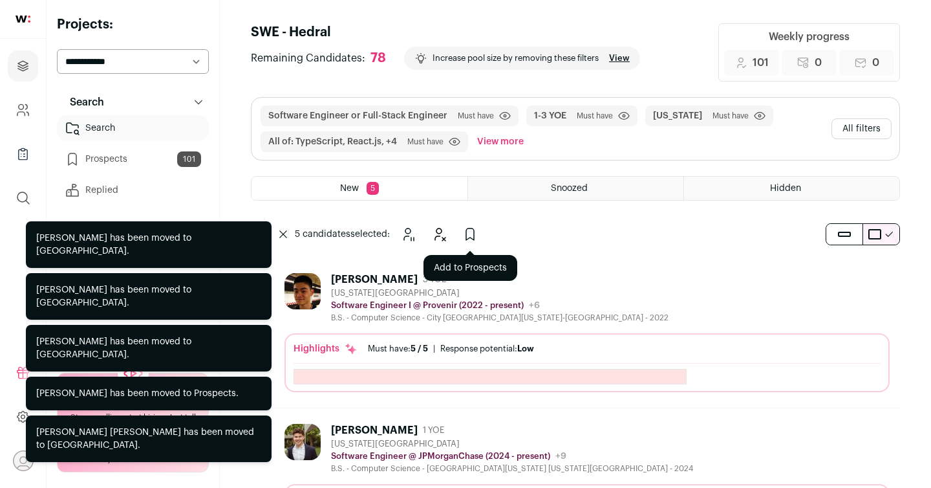
click at [472, 234] on icon "Add to Prospects" at bounding box center [470, 234] width 16 height 16
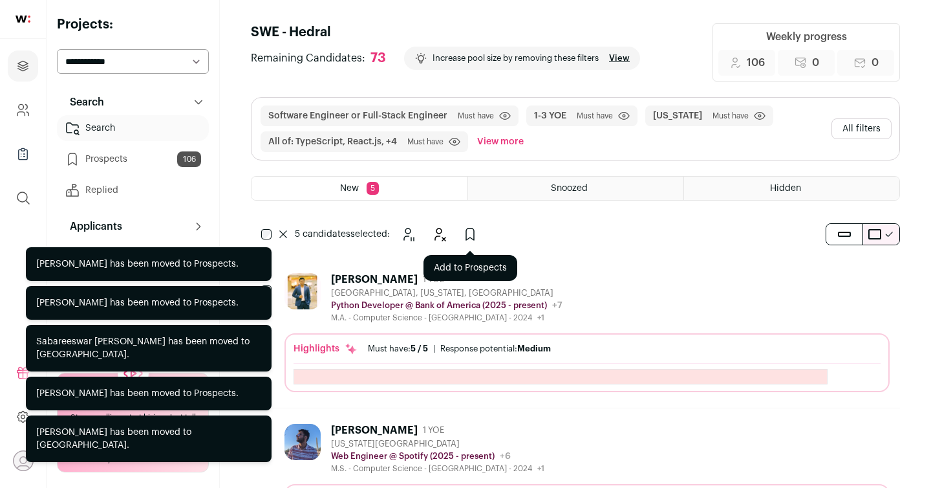
click at [464, 236] on icon "Add to Prospects" at bounding box center [470, 234] width 16 height 16
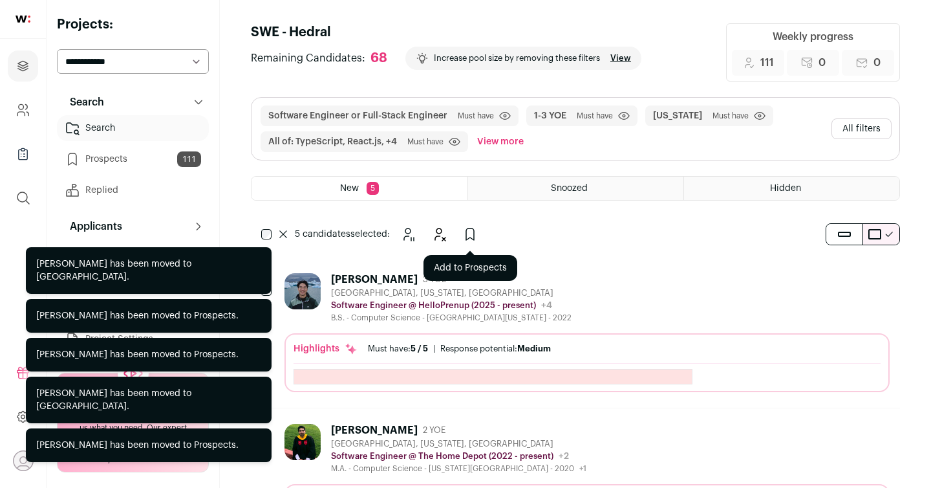
click at [470, 235] on icon "Add to Prospects" at bounding box center [470, 234] width 16 height 16
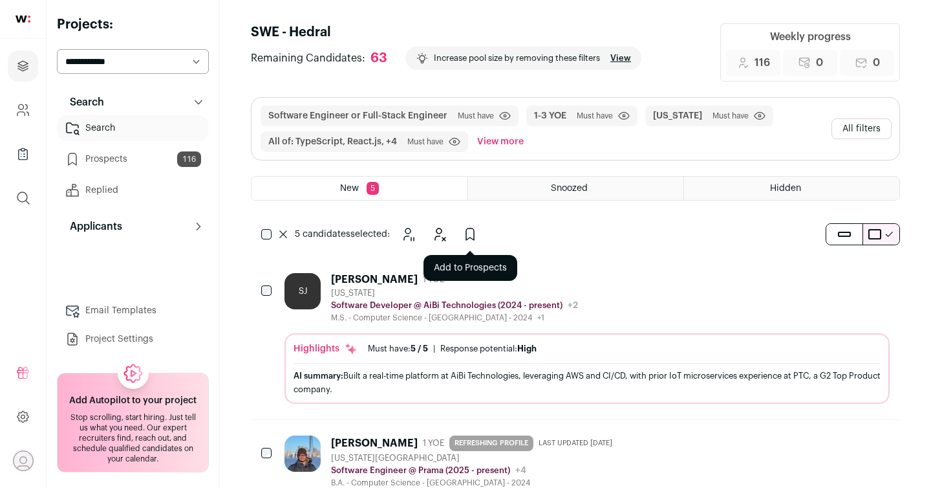
click at [469, 234] on icon "Add to Prospects" at bounding box center [470, 234] width 16 height 16
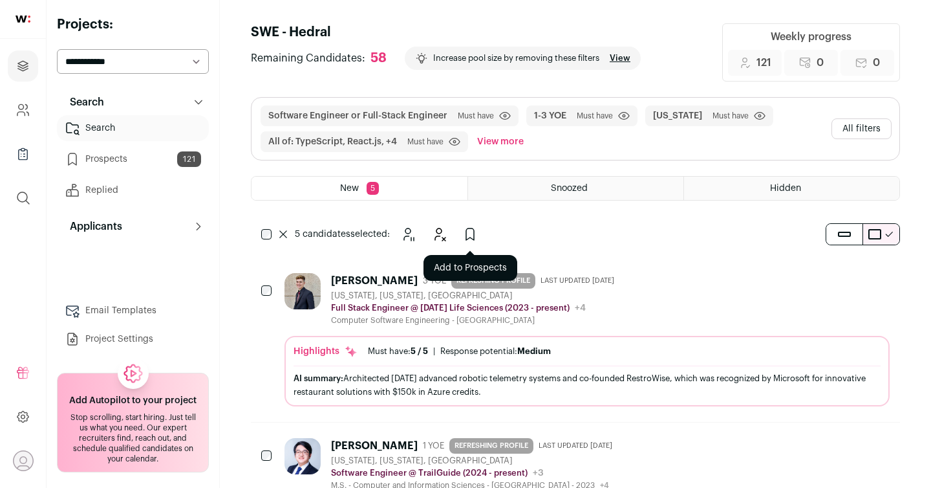
click at [469, 232] on icon "Add to Prospects" at bounding box center [470, 234] width 16 height 16
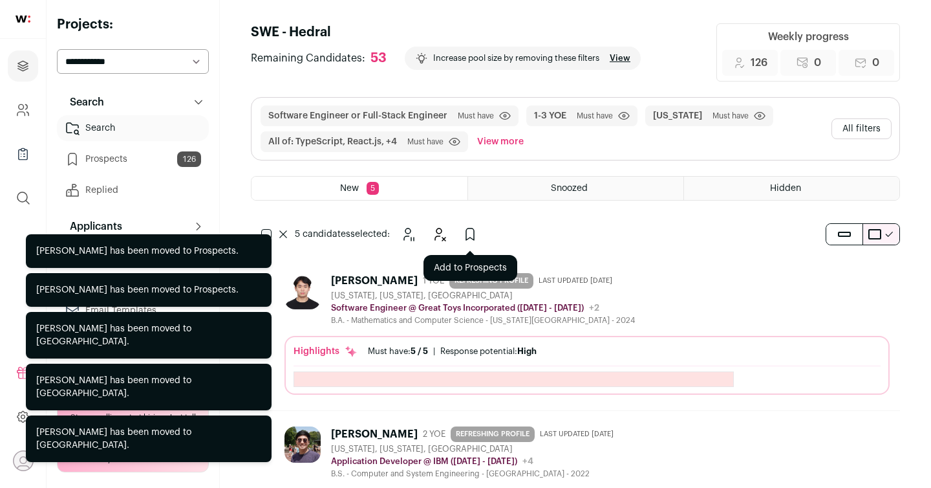
click at [470, 231] on icon "Add to Prospects" at bounding box center [470, 234] width 16 height 16
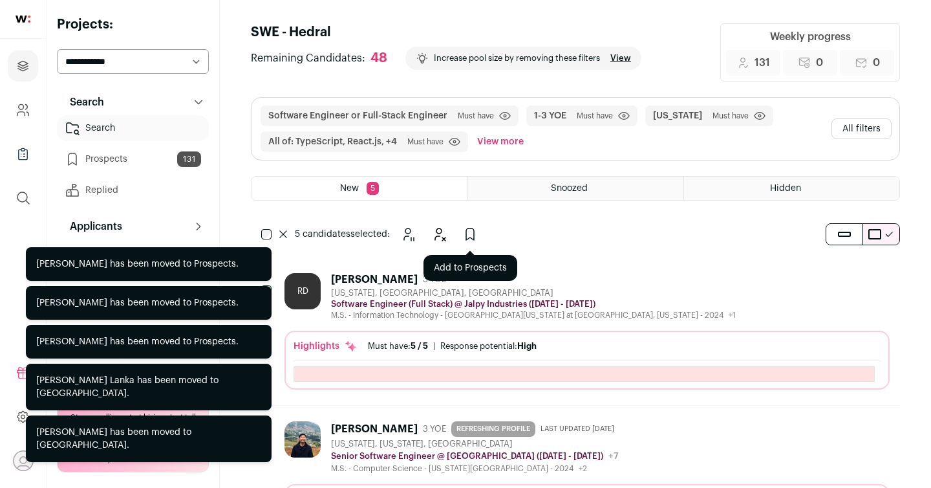
click at [476, 234] on icon "Add to Prospects" at bounding box center [470, 234] width 16 height 16
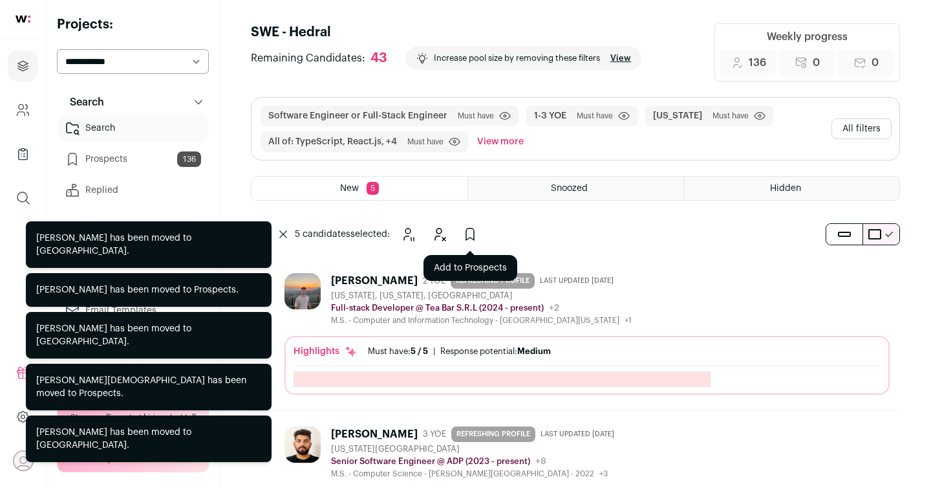
click at [477, 233] on icon "Add to Prospects" at bounding box center [470, 234] width 16 height 16
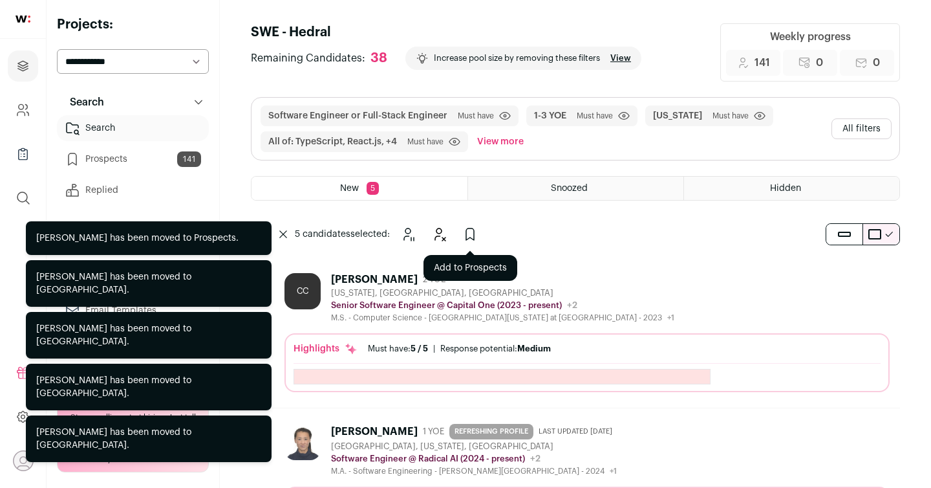
click at [473, 237] on icon "Add to Prospects" at bounding box center [470, 234] width 16 height 16
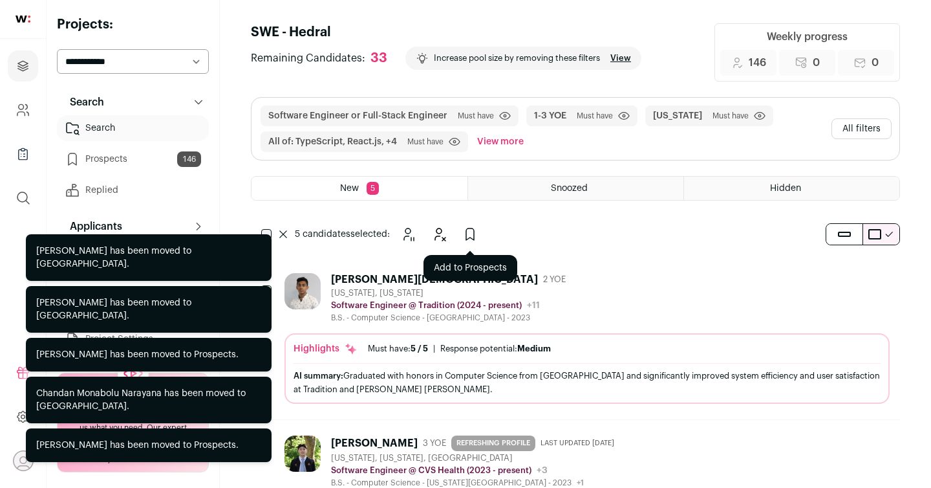
click at [465, 236] on icon "Add to Prospects" at bounding box center [470, 234] width 16 height 16
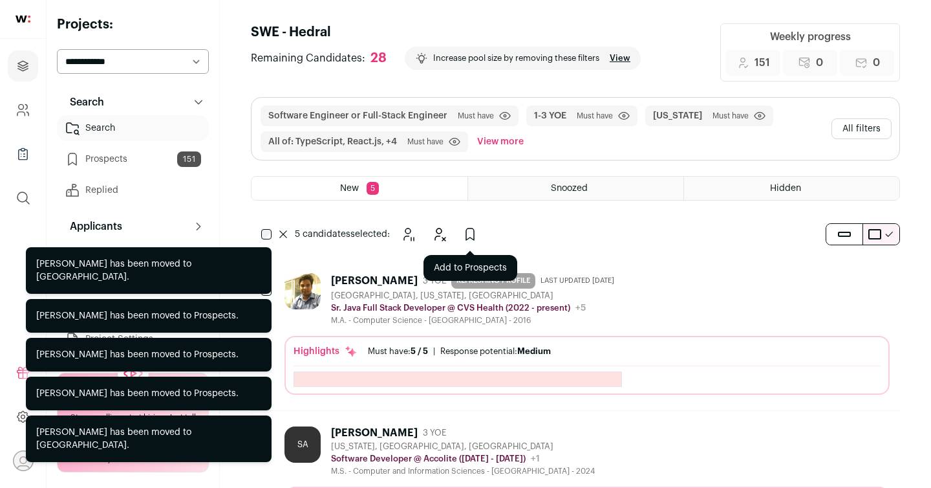
click at [466, 240] on icon "Add to Prospects" at bounding box center [470, 234] width 16 height 16
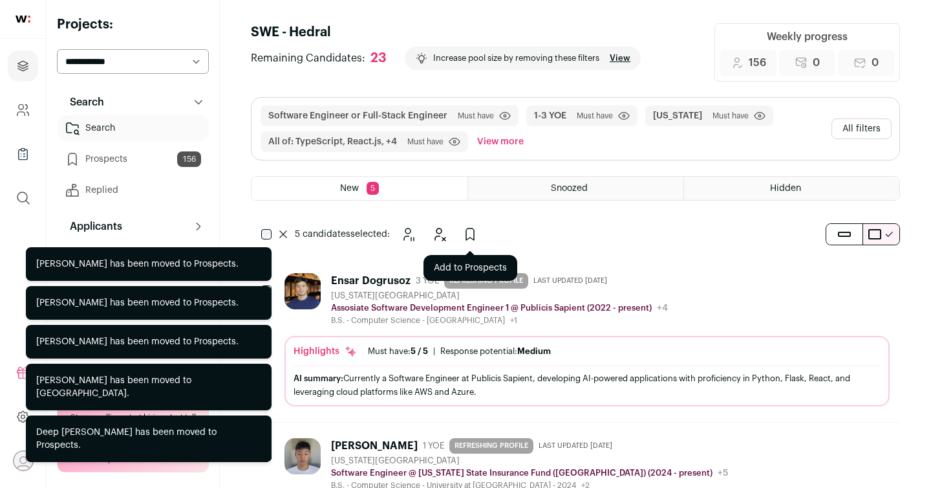
click at [473, 232] on icon "Add to Prospects" at bounding box center [470, 234] width 16 height 16
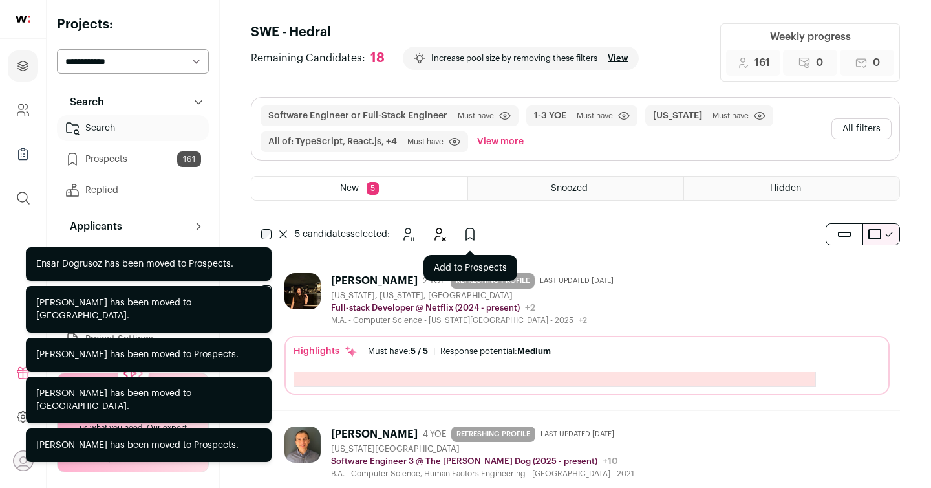
click at [471, 239] on icon "Add to Prospects" at bounding box center [470, 234] width 16 height 16
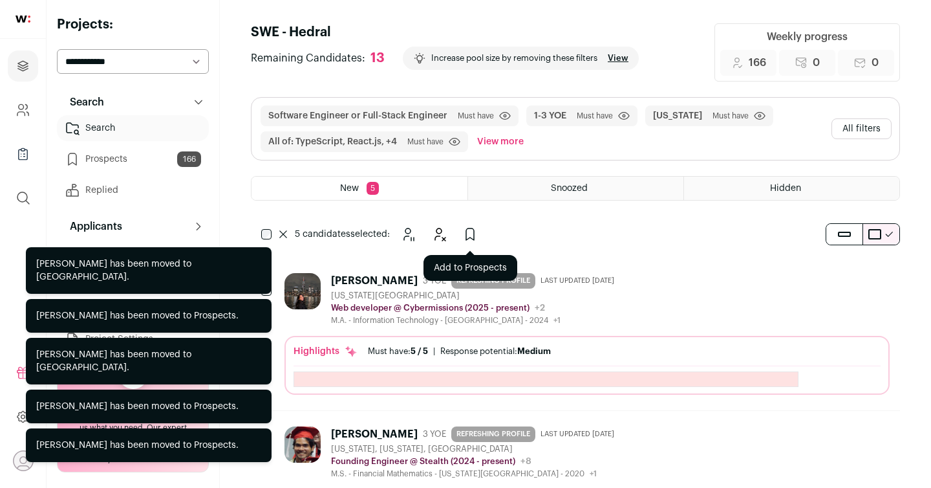
click at [470, 234] on icon "Add to Prospects" at bounding box center [470, 234] width 16 height 16
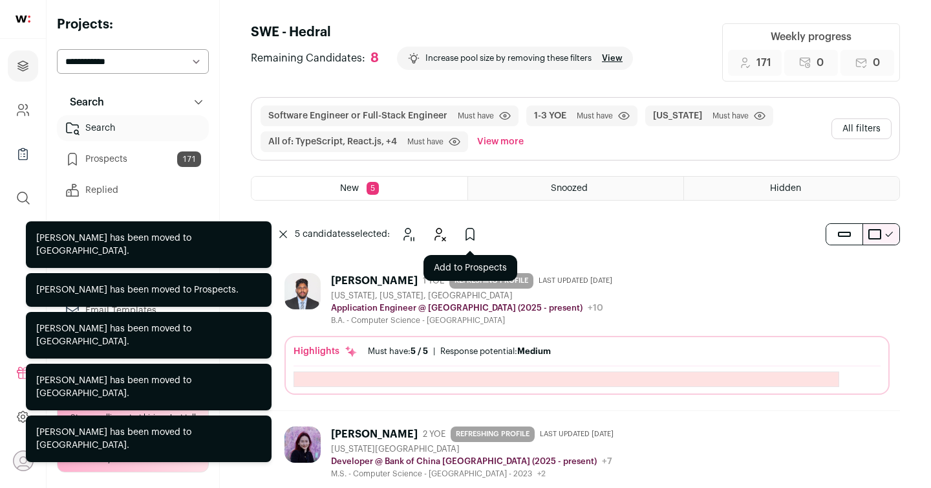
click at [466, 238] on icon "Add to Prospects" at bounding box center [470, 234] width 16 height 16
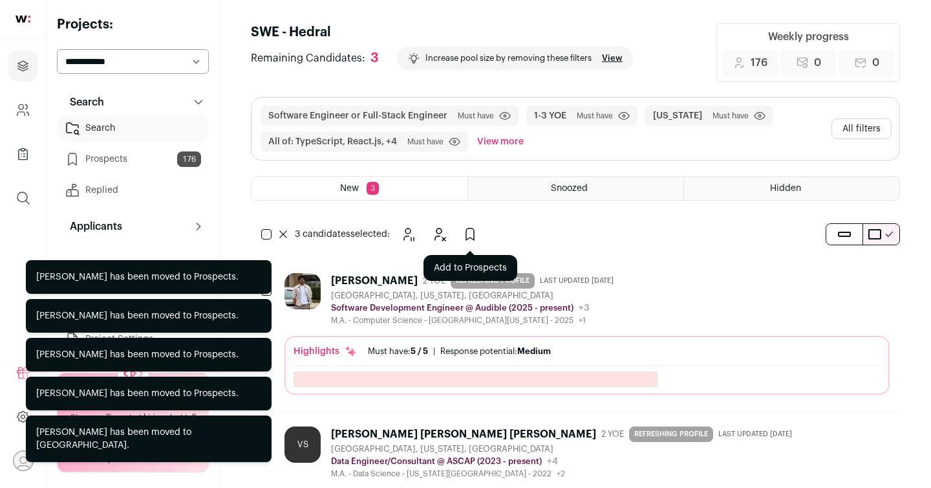
click at [465, 231] on icon "Add to Prospects" at bounding box center [470, 234] width 16 height 16
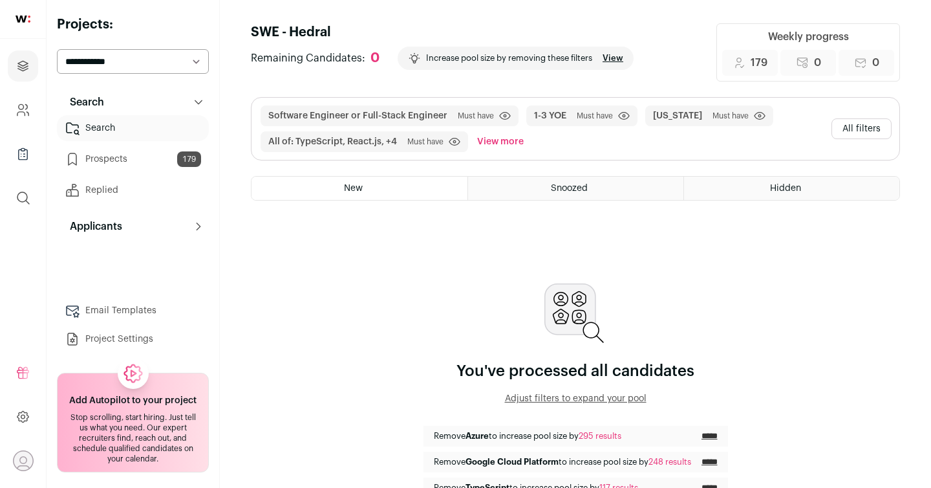
click at [118, 160] on link "Prospects 179" at bounding box center [133, 159] width 152 height 26
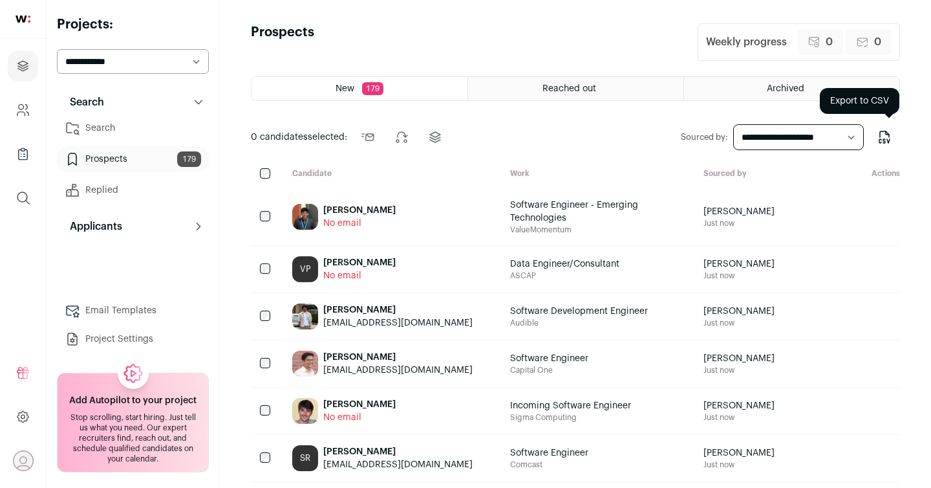
click at [880, 133] on icon "Export to CSV" at bounding box center [884, 134] width 9 height 6
click at [883, 139] on icon "Export to CSV" at bounding box center [885, 137] width 16 height 16
click at [120, 159] on link "Prospects 179" at bounding box center [133, 159] width 152 height 26
click at [890, 134] on icon "Export to CSV" at bounding box center [885, 137] width 16 height 16
click at [124, 161] on link "Prospects 179" at bounding box center [133, 159] width 152 height 26
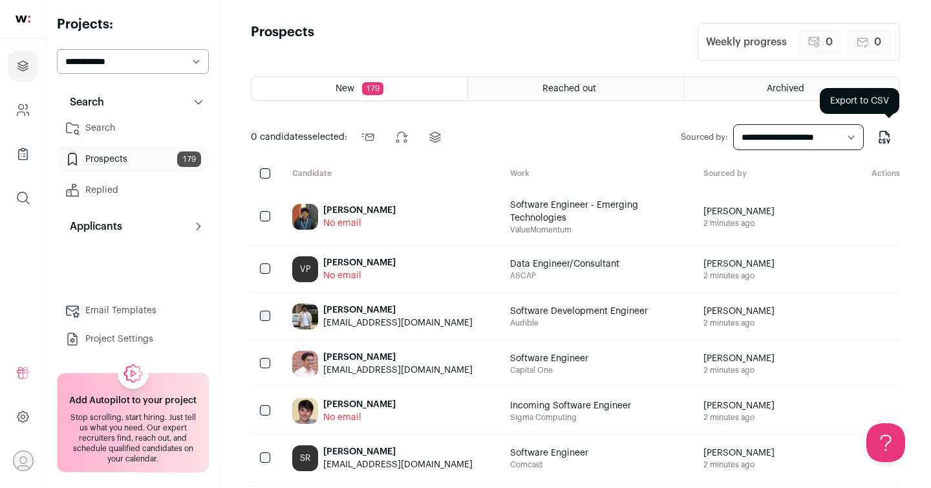
click at [880, 136] on icon "Export to CSV" at bounding box center [884, 134] width 9 height 6
click at [100, 125] on link "Search" at bounding box center [133, 128] width 152 height 26
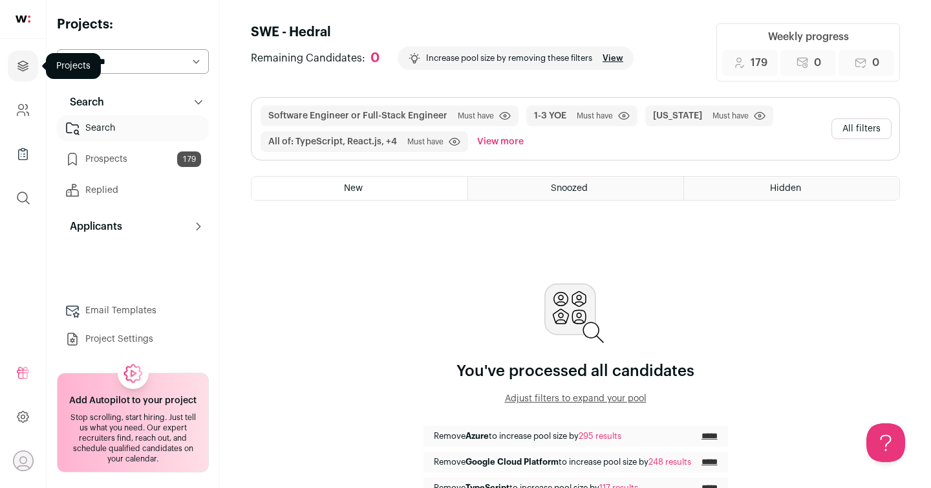
click at [25, 70] on icon "Projects" at bounding box center [23, 66] width 15 height 16
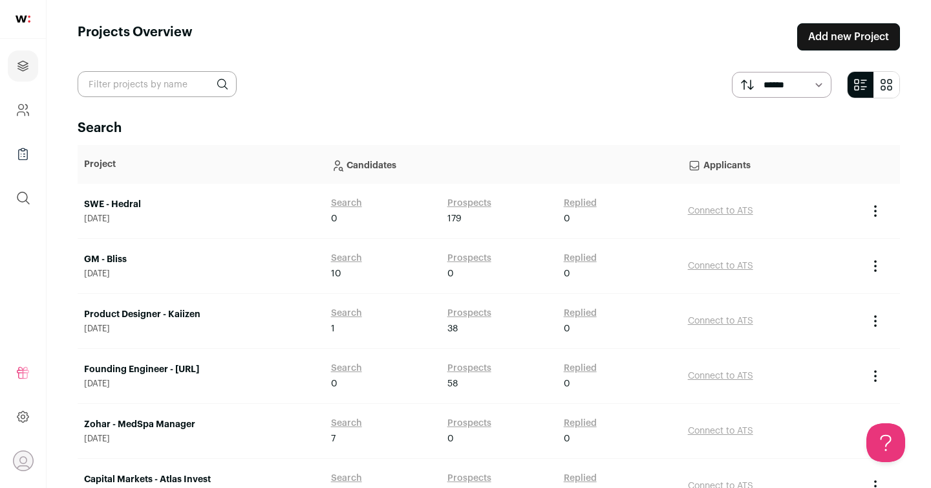
click at [120, 200] on link "SWE - Hedral" at bounding box center [201, 204] width 234 height 13
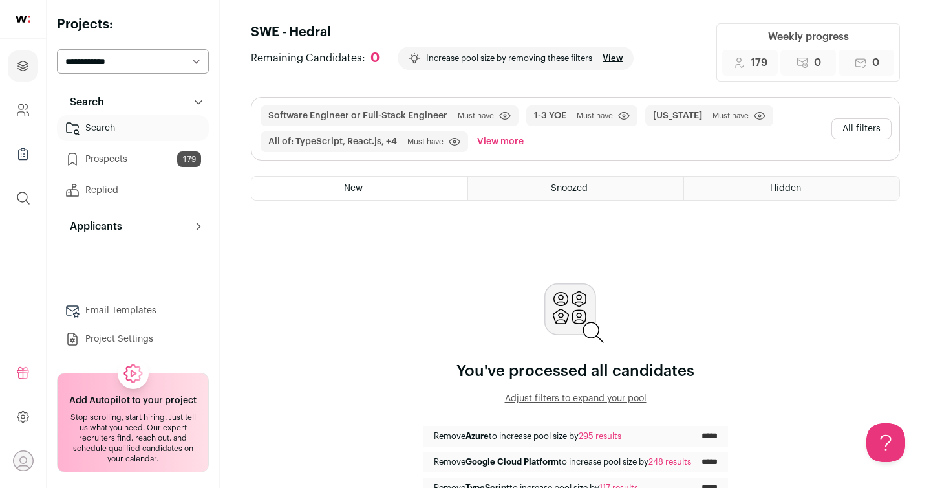
click at [137, 162] on link "Prospects 179" at bounding box center [133, 159] width 152 height 26
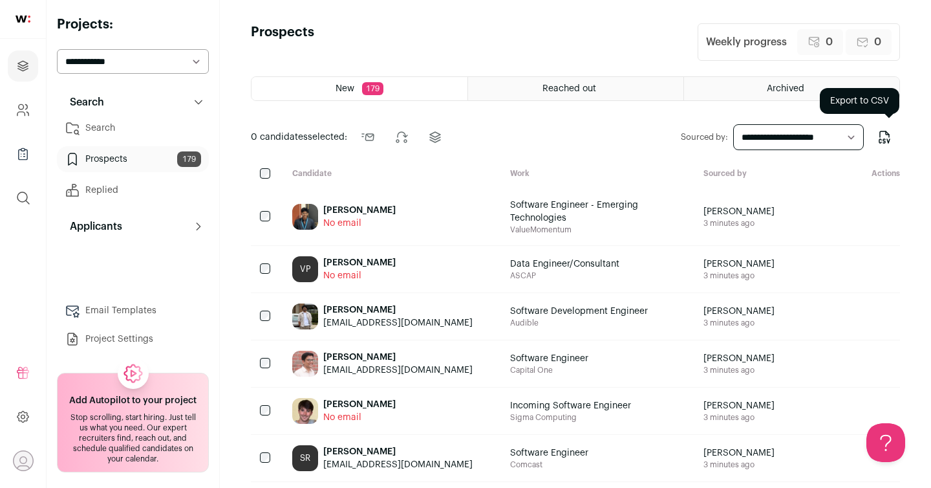
click at [884, 137] on icon "Export to CSV" at bounding box center [885, 137] width 16 height 16
click at [561, 90] on span "Reached out" at bounding box center [569, 88] width 54 height 9
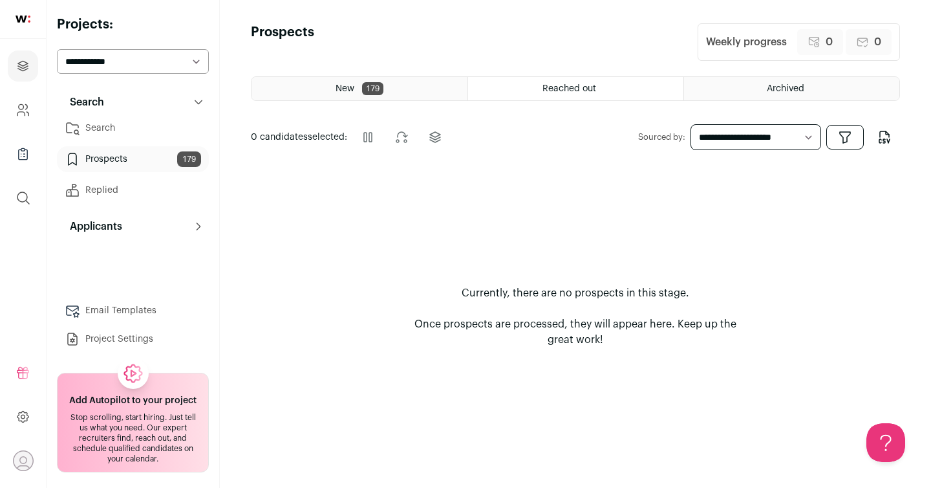
click at [383, 92] on span "179" at bounding box center [372, 88] width 21 height 13
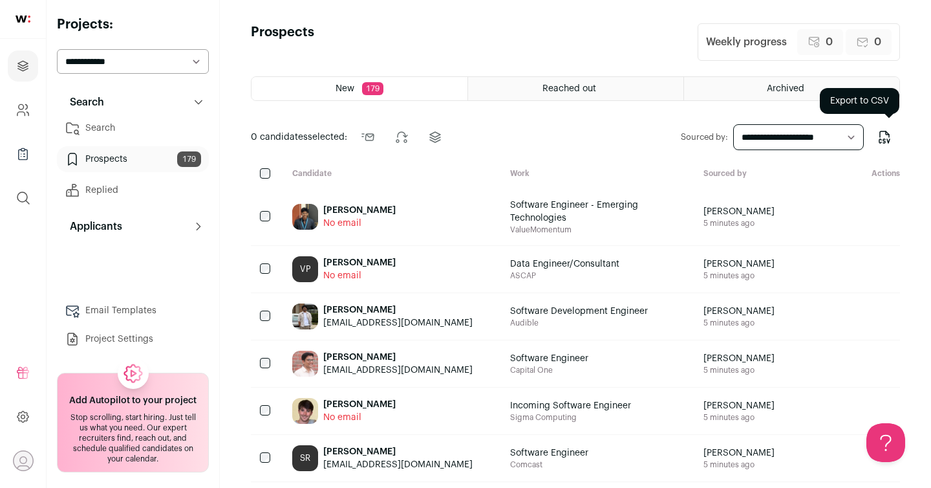
click at [888, 140] on icon "Export to CSV" at bounding box center [885, 137] width 16 height 16
click at [354, 208] on div "[PERSON_NAME]" at bounding box center [359, 210] width 72 height 13
